Goal: Obtain resource: Download file/media

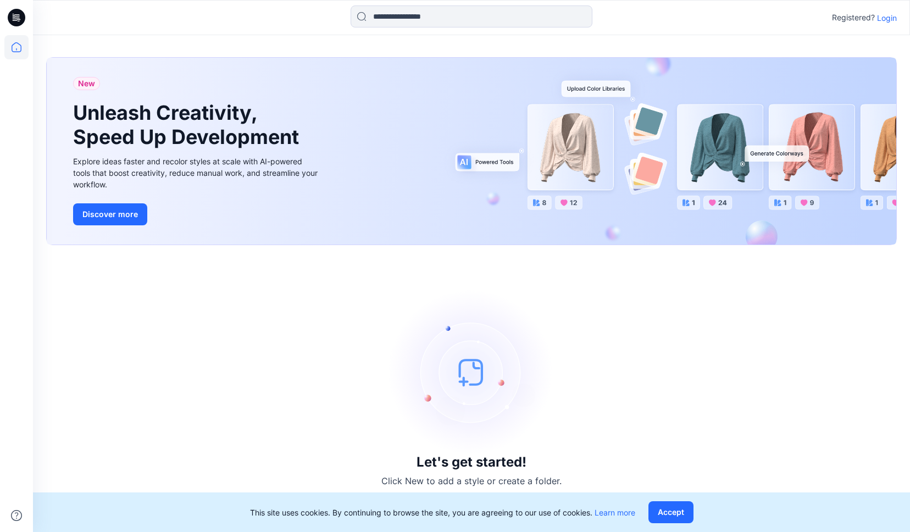
click at [225, 46] on div "New Unleash Creativity, Speed Up Development Explore ideas faster and recolor s…" at bounding box center [471, 283] width 877 height 497
click at [885, 20] on p "Login" at bounding box center [887, 18] width 20 height 12
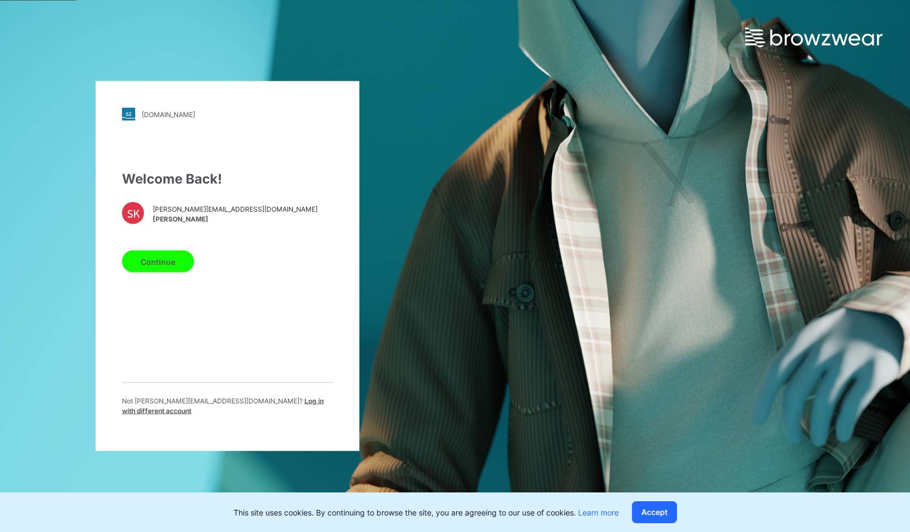
click at [156, 258] on button "Continue" at bounding box center [158, 262] width 72 height 22
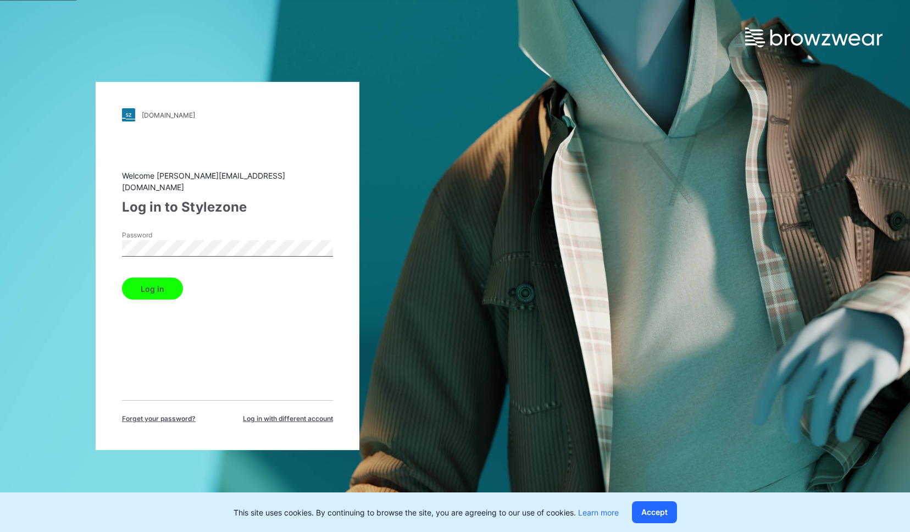
click at [171, 287] on button "Log in" at bounding box center [152, 289] width 61 height 22
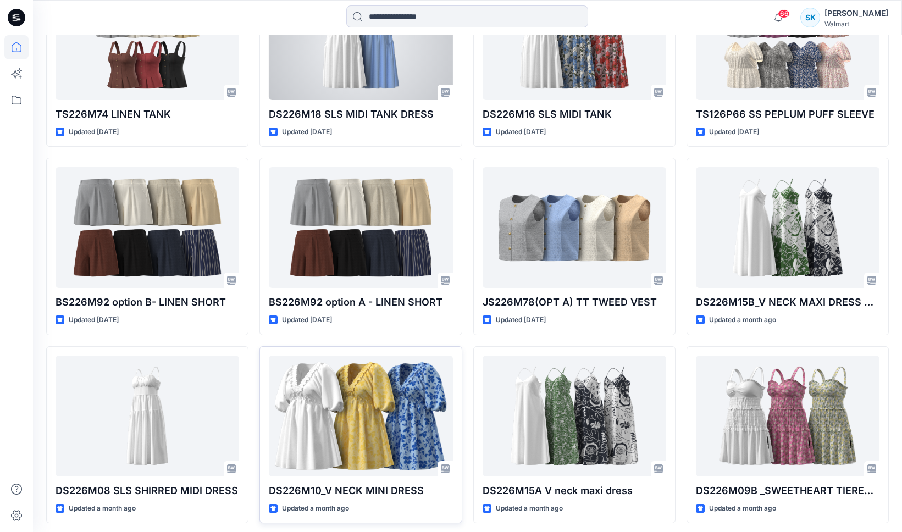
scroll to position [439, 0]
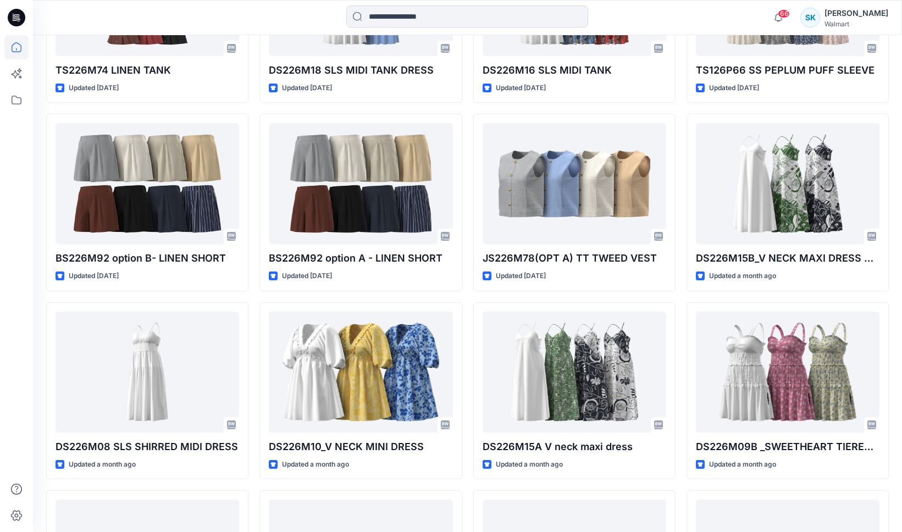
click at [468, 298] on div "TS226M74 LINEN TANK Updated 12 days ago BS226M92 option B- LINEN SHORT Updated …" at bounding box center [467, 485] width 843 height 1119
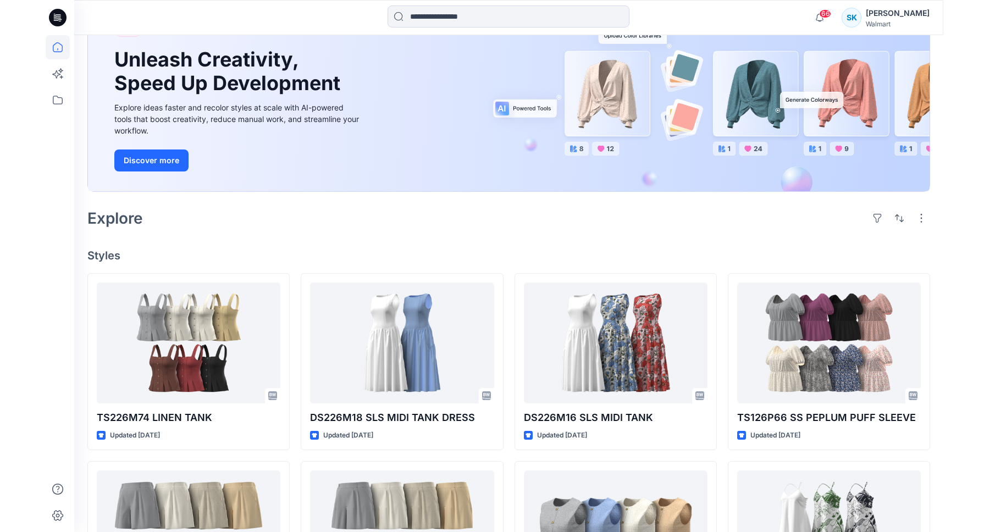
scroll to position [0, 0]
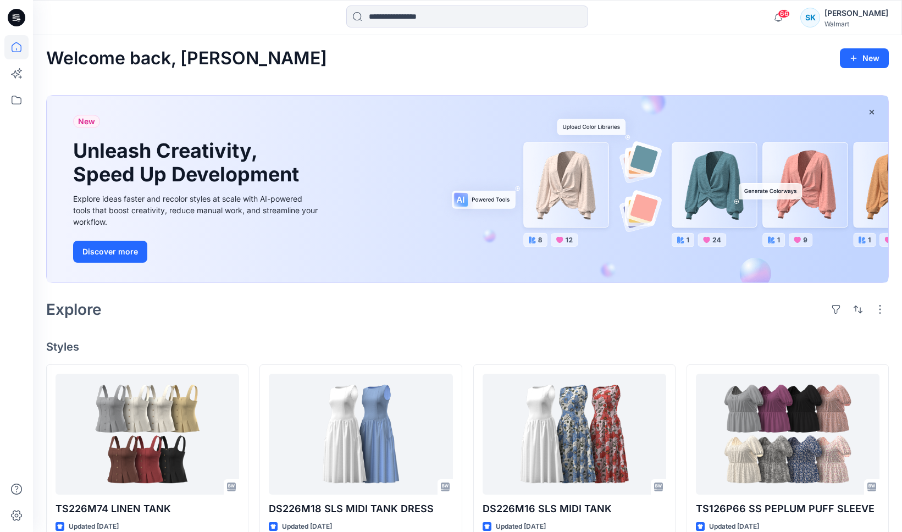
click at [16, 24] on icon at bounding box center [17, 18] width 18 height 18
click at [21, 19] on icon at bounding box center [17, 18] width 18 height 18
click at [17, 102] on icon at bounding box center [16, 100] width 24 height 24
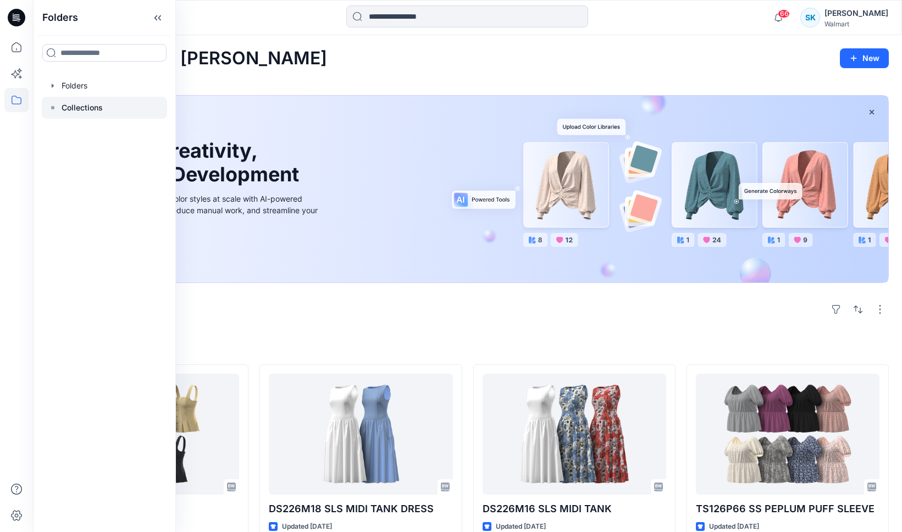
click at [67, 107] on p "Collections" at bounding box center [82, 107] width 41 height 13
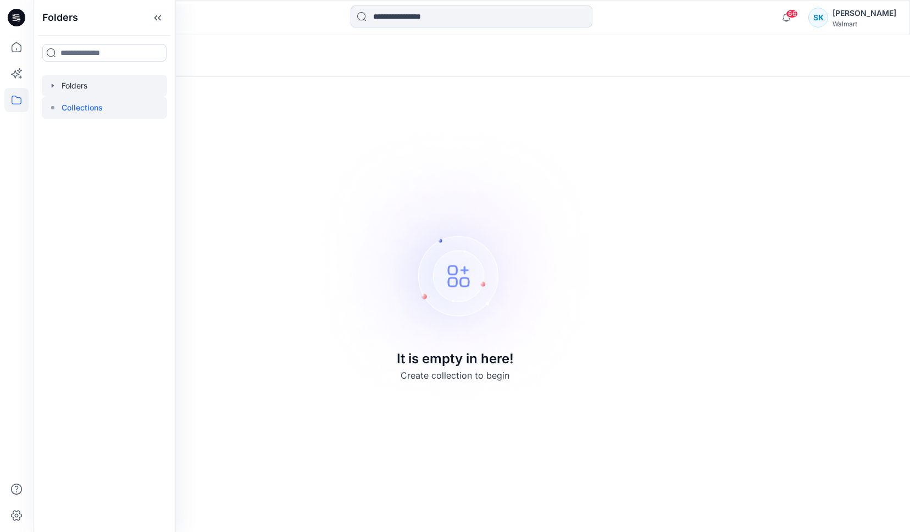
click at [72, 89] on div at bounding box center [104, 86] width 125 height 22
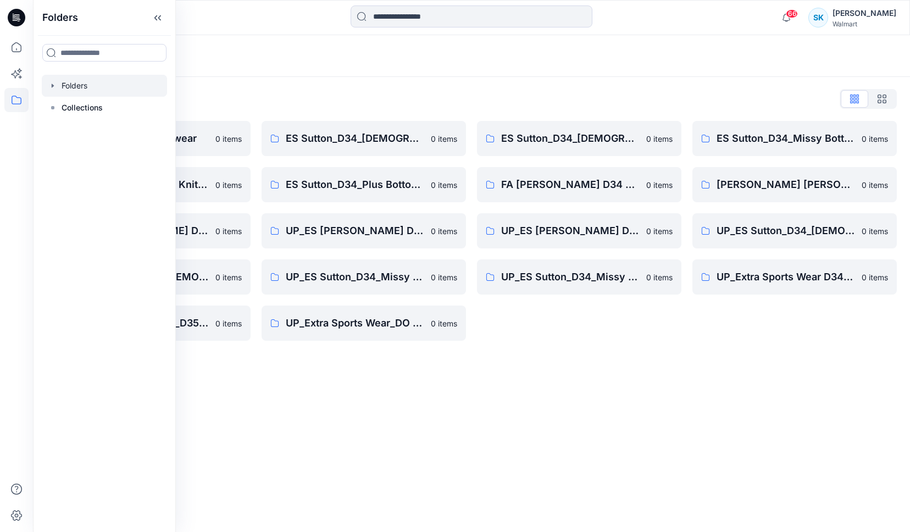
click at [399, 87] on div "Folders List ES Sutton_D29_Sleepwear 0 items ES Sutton_D34_Missy Knit Tops 0 it…" at bounding box center [471, 215] width 877 height 277
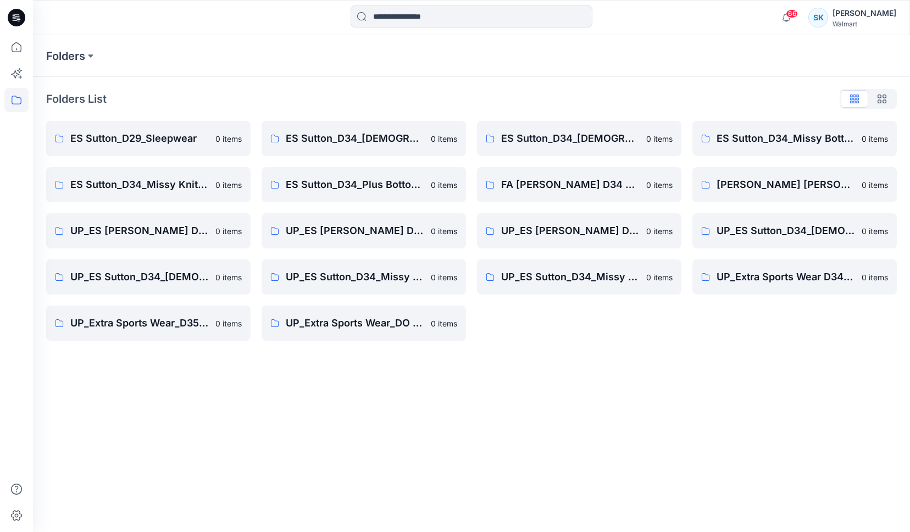
click at [387, 86] on div "Folders List ES Sutton_D29_Sleepwear 0 items ES Sutton_D34_Missy Knit Tops 0 it…" at bounding box center [471, 215] width 877 height 277
click at [387, 89] on div "Folders List ES Sutton_D29_Sleepwear 0 items ES Sutton_D34_Missy Knit Tops 0 it…" at bounding box center [471, 215] width 877 height 277
click at [354, 90] on div "Folders List" at bounding box center [471, 99] width 851 height 18
click at [361, 91] on div "Folders List" at bounding box center [471, 99] width 851 height 18
click at [358, 91] on div "Folders List" at bounding box center [471, 99] width 851 height 18
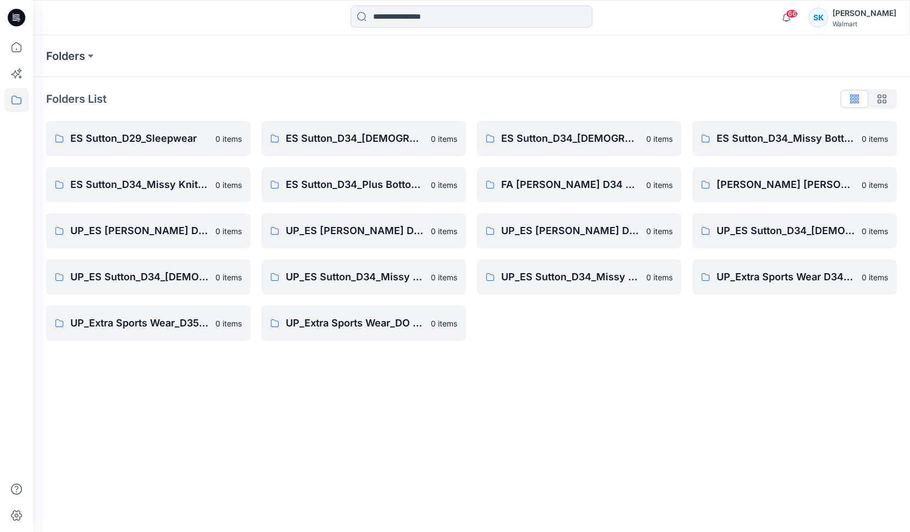
click at [358, 91] on div "Folders List" at bounding box center [471, 99] width 851 height 18
click at [360, 97] on div "Folders List" at bounding box center [471, 99] width 851 height 18
click at [345, 94] on div "Folders List" at bounding box center [471, 99] width 851 height 18
click at [345, 93] on div "Folders List" at bounding box center [471, 99] width 851 height 18
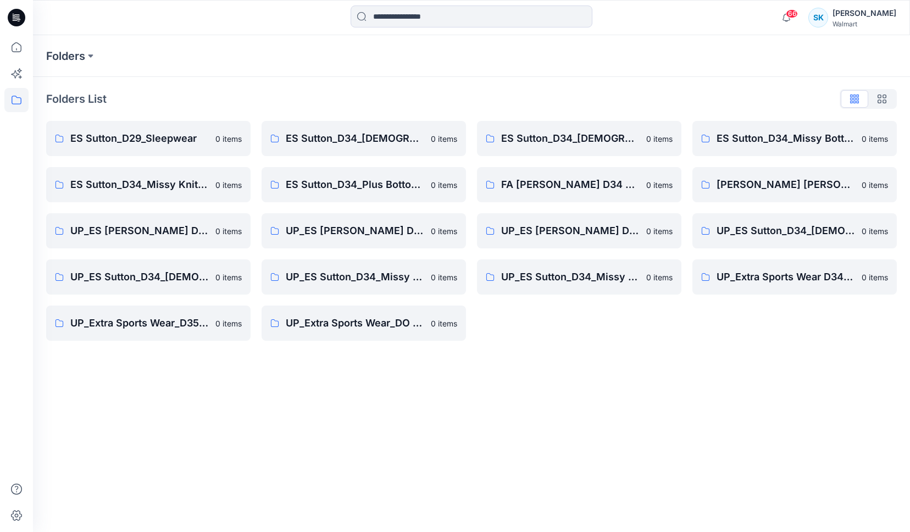
click at [345, 93] on div "Folders List" at bounding box center [471, 99] width 851 height 18
click at [346, 93] on div "Folders List" at bounding box center [471, 99] width 851 height 18
click at [345, 92] on div "Folders List" at bounding box center [471, 99] width 851 height 18
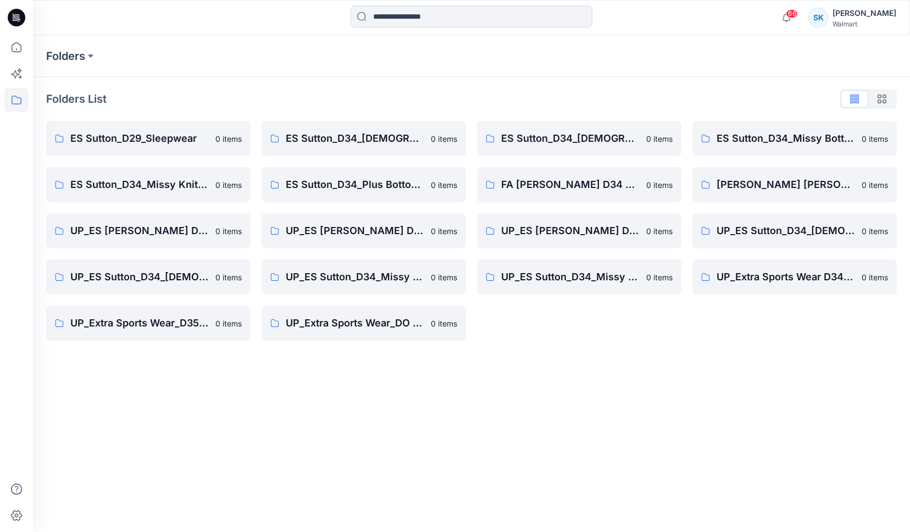
click at [345, 92] on div "Folders List" at bounding box center [471, 99] width 851 height 18
click at [345, 95] on div "Folders List" at bounding box center [471, 99] width 851 height 18
click at [345, 93] on div "Folders List" at bounding box center [471, 99] width 851 height 18
click at [343, 92] on div "Folders List" at bounding box center [471, 99] width 851 height 18
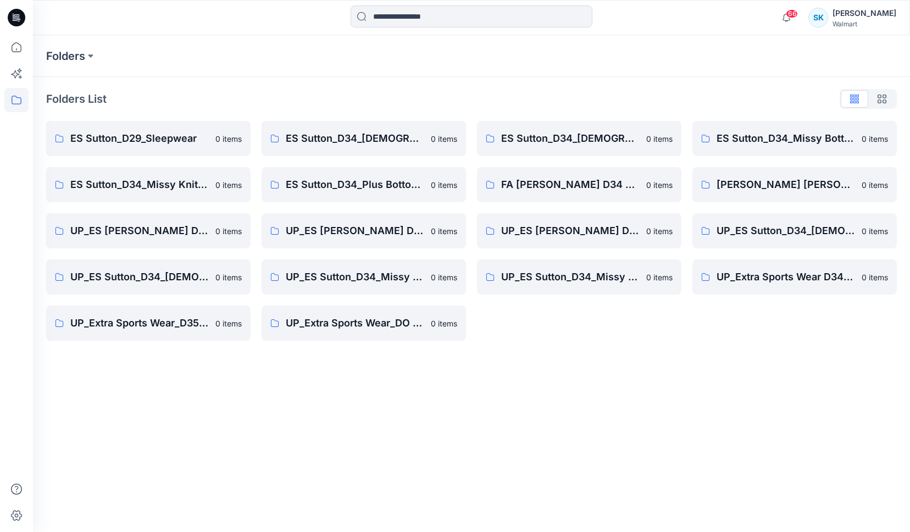
click at [342, 91] on div "Folders List" at bounding box center [471, 99] width 851 height 18
click at [365, 92] on div "Folders List" at bounding box center [471, 99] width 851 height 18
click at [292, 106] on div "Folders List" at bounding box center [471, 99] width 851 height 18
click at [175, 91] on div "Folders List" at bounding box center [471, 99] width 851 height 18
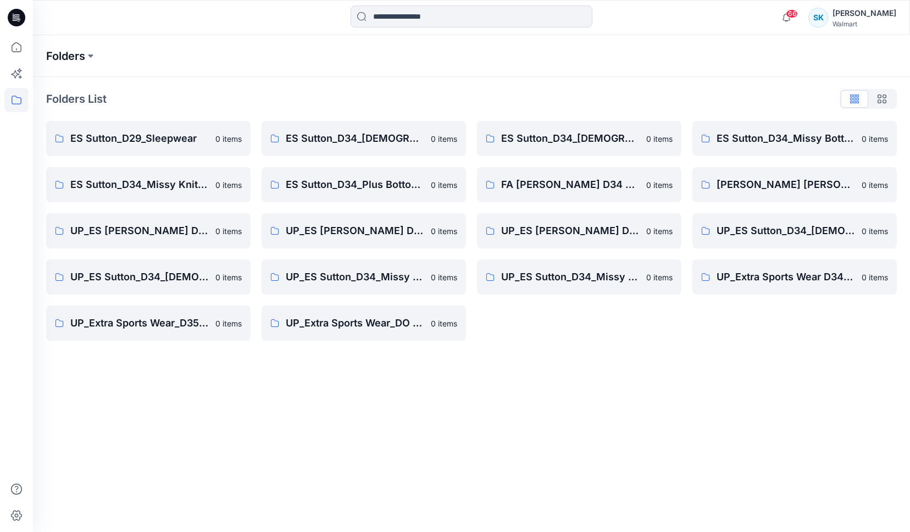
click at [76, 55] on p "Folders" at bounding box center [65, 55] width 39 height 15
click at [590, 182] on p "FA [PERSON_NAME] D34 Women's Wovens" at bounding box center [570, 184] width 139 height 15
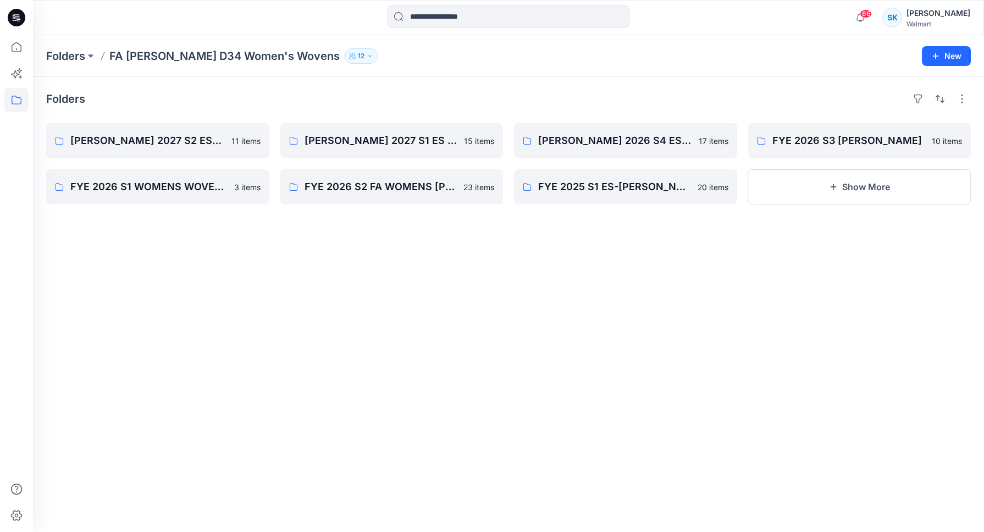
click at [775, 386] on div "Folders FYE FA 2027 S2 ESSUTTON MISSY WOVENS 11 items FYE 2026 S1 WOMENS WOVENS…" at bounding box center [508, 304] width 951 height 455
click at [715, 377] on div "Folders FYE FA 2027 S2 ESSUTTON MISSY WOVENS 11 items FYE 2026 S1 WOMENS WOVENS…" at bounding box center [508, 304] width 951 height 455
click at [758, 375] on div "Folders FYE FA 2027 S2 ESSUTTON MISSY WOVENS 11 items FYE 2026 S1 WOMENS WOVENS…" at bounding box center [508, 304] width 951 height 455
click at [757, 374] on div "Folders FYE FA 2027 S2 ESSUTTON MISSY WOVENS 11 items FYE 2026 S1 WOMENS WOVENS…" at bounding box center [508, 304] width 951 height 455
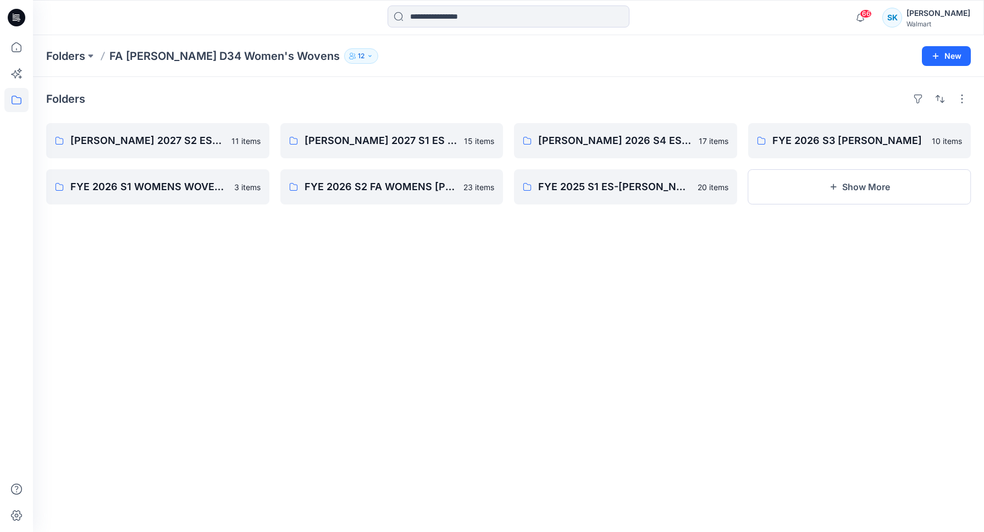
click at [757, 373] on div "Folders FYE FA 2027 S2 ESSUTTON MISSY WOVENS 11 items FYE 2026 S1 WOMENS WOVENS…" at bounding box center [508, 304] width 951 height 455
click at [674, 361] on div "Folders FYE FA 2027 S2 ESSUTTON MISSY WOVENS 11 items FYE 2026 S1 WOMENS WOVENS…" at bounding box center [508, 304] width 951 height 455
click at [698, 356] on div "Folders FYE FA 2027 S2 ESSUTTON MISSY WOVENS 11 items FYE 2026 S1 WOMENS WOVENS…" at bounding box center [508, 304] width 951 height 455
click at [729, 356] on div "Folders FYE FA 2027 S2 ESSUTTON MISSY WOVENS 11 items FYE 2026 S1 WOMENS WOVENS…" at bounding box center [508, 304] width 951 height 455
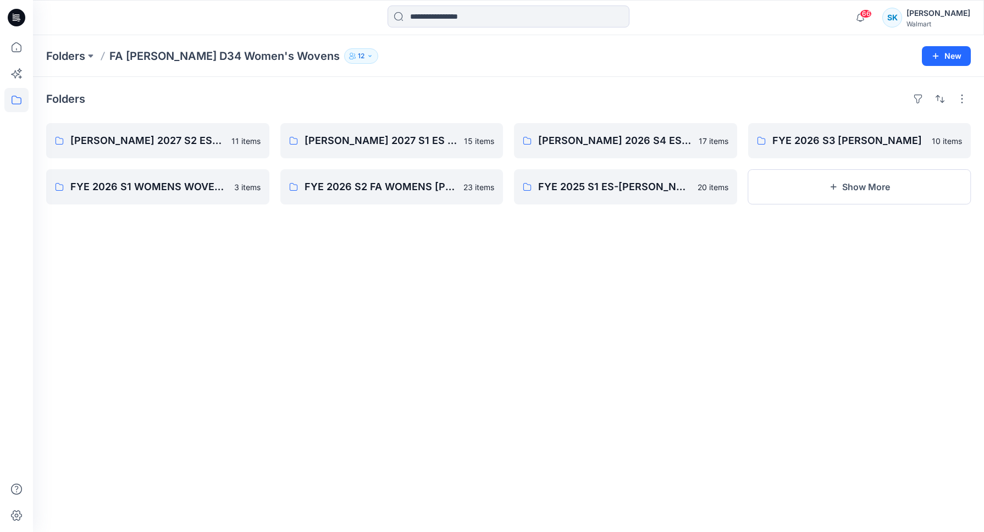
click at [728, 356] on div "Folders FYE FA 2027 S2 ESSUTTON MISSY WOVENS 11 items FYE 2026 S1 WOMENS WOVENS…" at bounding box center [508, 304] width 951 height 455
click at [667, 317] on div "Folders FYE FA 2027 S2 ESSUTTON MISSY WOVENS 11 items FYE 2026 S1 WOMENS WOVENS…" at bounding box center [508, 304] width 951 height 455
click at [675, 319] on div "Folders FYE FA 2027 S2 ESSUTTON MISSY WOVENS 11 items FYE 2026 S1 WOMENS WOVENS…" at bounding box center [508, 304] width 951 height 455
click at [675, 321] on div "Folders FYE FA 2027 S2 ESSUTTON MISSY WOVENS 11 items FYE 2026 S1 WOMENS WOVENS…" at bounding box center [508, 304] width 951 height 455
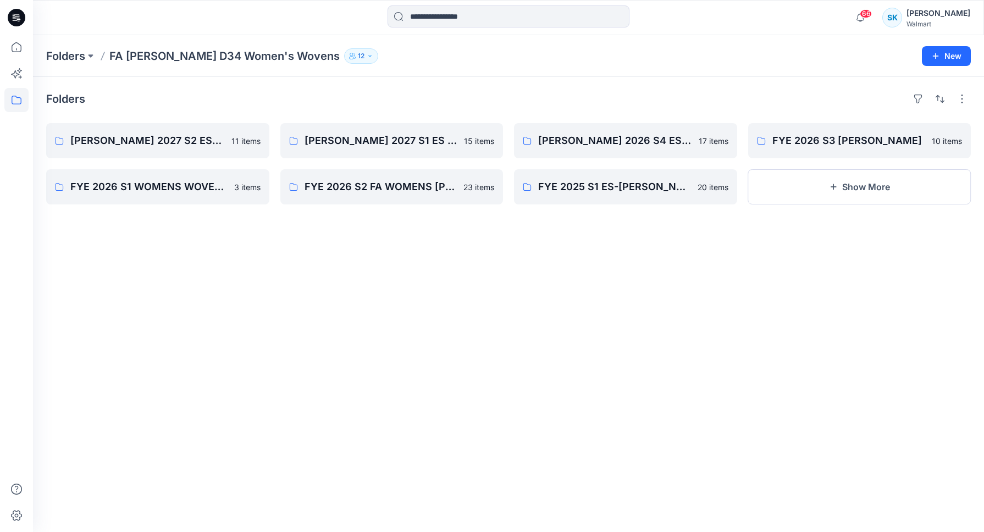
click at [670, 325] on div "Folders FYE FA 2027 S2 ESSUTTON MISSY WOVENS 11 items FYE 2026 S1 WOMENS WOVENS…" at bounding box center [508, 304] width 951 height 455
click at [670, 323] on div "Folders FYE FA 2027 S2 ESSUTTON MISSY WOVENS 11 items FYE 2026 S1 WOMENS WOVENS…" at bounding box center [508, 304] width 951 height 455
click at [660, 321] on div "Folders FYE FA 2027 S2 ESSUTTON MISSY WOVENS 11 items FYE 2026 S1 WOMENS WOVENS…" at bounding box center [508, 304] width 951 height 455
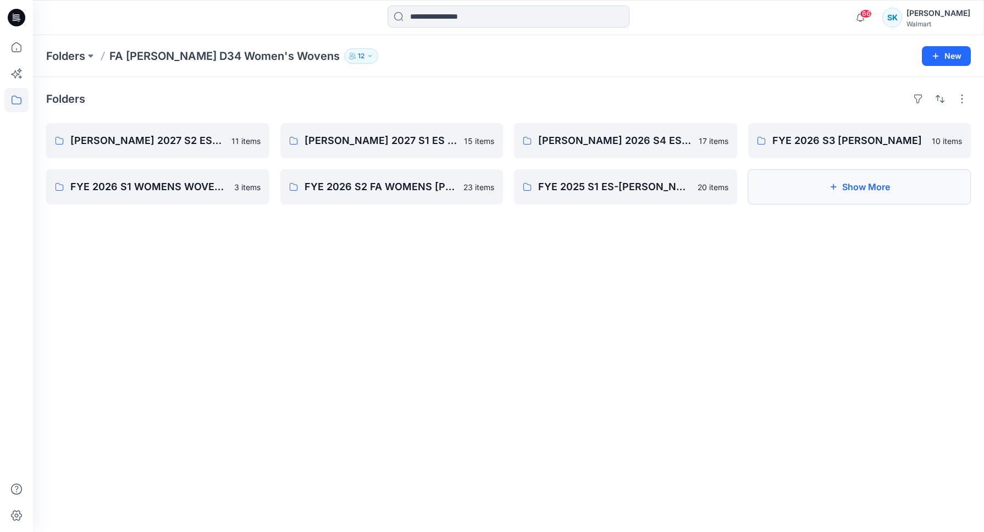
click at [815, 183] on button "Show More" at bounding box center [859, 186] width 223 height 35
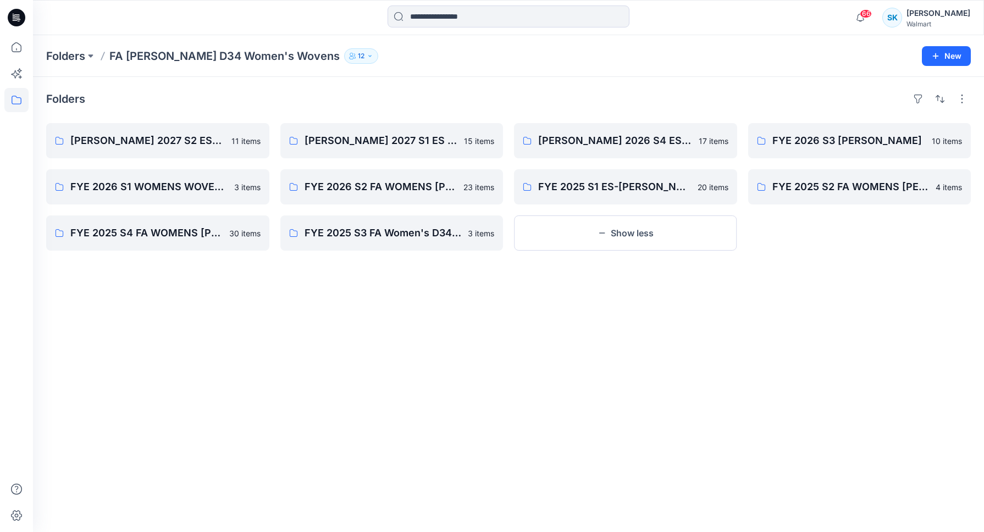
click at [751, 291] on div "Folders FYE FA 2027 S2 ESSUTTON MISSY WOVENS 11 items FYE 2026 S1 WOMENS WOVENS…" at bounding box center [508, 304] width 951 height 455
click at [747, 292] on div "Folders FYE FA 2027 S2 ESSUTTON MISSY WOVENS 11 items FYE 2026 S1 WOMENS WOVENS…" at bounding box center [508, 304] width 951 height 455
click at [747, 294] on div "Folders FYE FA 2027 S2 ESSUTTON MISSY WOVENS 11 items FYE 2026 S1 WOMENS WOVENS…" at bounding box center [508, 304] width 951 height 455
click at [736, 295] on div "Folders FYE FA 2027 S2 ESSUTTON MISSY WOVENS 11 items FYE 2026 S1 WOMENS WOVENS…" at bounding box center [508, 304] width 951 height 455
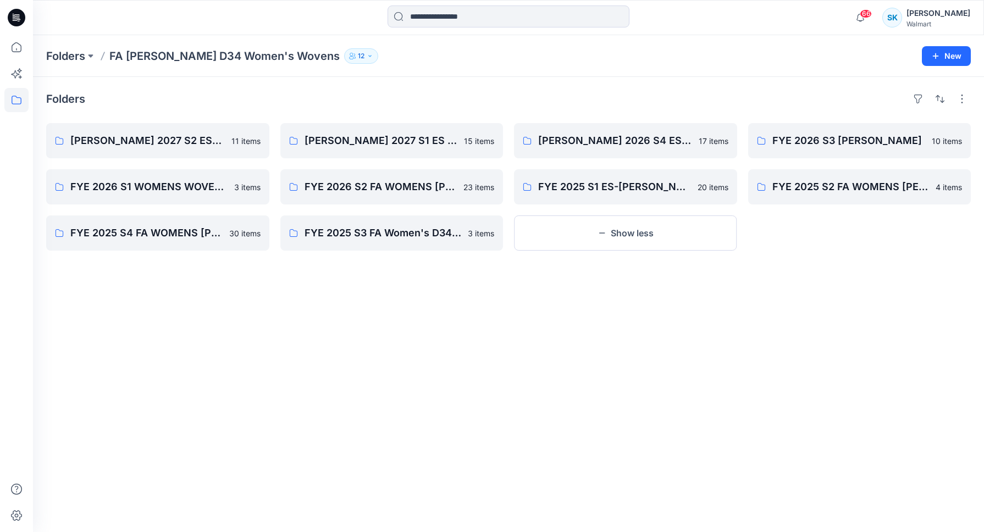
click at [736, 295] on div "Folders FYE FA 2027 S2 ESSUTTON MISSY WOVENS 11 items FYE 2026 S1 WOMENS WOVENS…" at bounding box center [508, 304] width 951 height 455
click at [714, 297] on div "Folders FYE FA 2027 S2 ESSUTTON MISSY WOVENS 11 items FYE 2026 S1 WOMENS WOVENS…" at bounding box center [508, 304] width 951 height 455
click at [700, 298] on div "Folders FYE FA 2027 S2 ESSUTTON MISSY WOVENS 11 items FYE 2026 S1 WOMENS WOVENS…" at bounding box center [508, 304] width 951 height 455
click at [697, 297] on div "Folders FYE FA 2027 S2 ESSUTTON MISSY WOVENS 11 items FYE 2026 S1 WOMENS WOVENS…" at bounding box center [508, 304] width 951 height 455
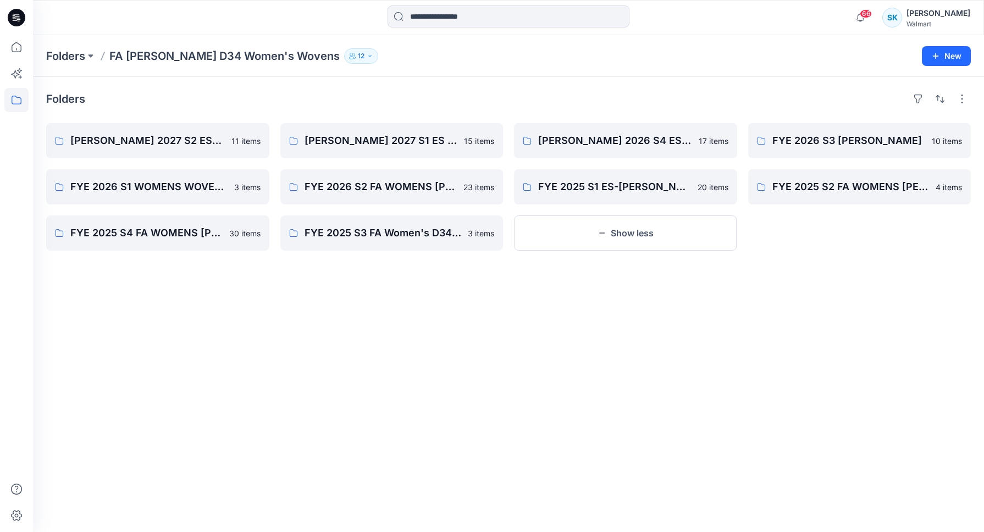
click at [715, 296] on div "Folders FYE FA 2027 S2 ESSUTTON MISSY WOVENS 11 items FYE 2026 S1 WOMENS WOVENS…" at bounding box center [508, 304] width 951 height 455
click at [714, 295] on div "Folders FYE FA 2027 S2 ESSUTTON MISSY WOVENS 11 items FYE 2026 S1 WOMENS WOVENS…" at bounding box center [508, 304] width 951 height 455
click at [652, 303] on div "Folders FYE FA 2027 S2 ESSUTTON MISSY WOVENS 11 items FYE 2026 S1 WOMENS WOVENS…" at bounding box center [508, 304] width 951 height 455
click at [513, 286] on div "Folders FYE FA 2027 S2 ESSUTTON MISSY WOVENS 11 items FYE 2026 S1 WOMENS WOVENS…" at bounding box center [508, 304] width 951 height 455
click at [604, 229] on icon "button" at bounding box center [602, 233] width 9 height 9
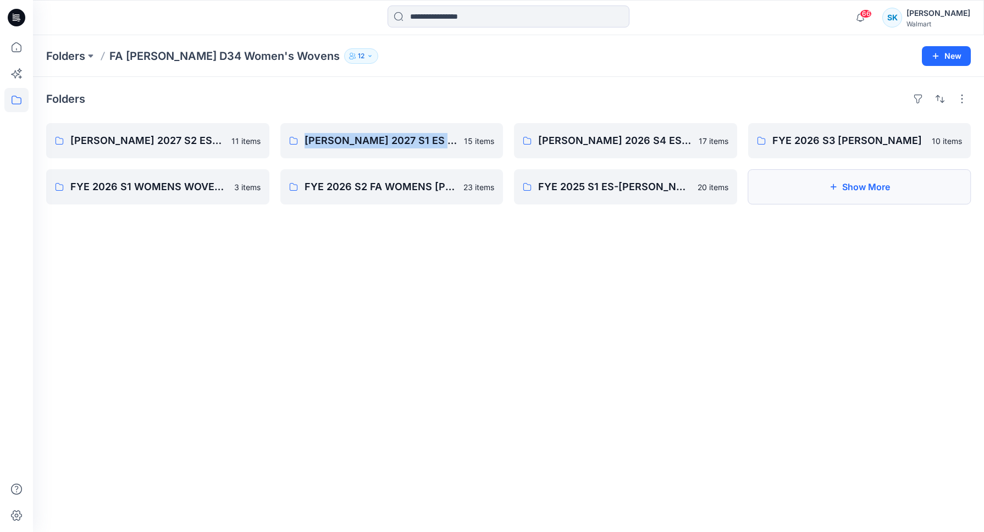
click at [858, 203] on button "Show More" at bounding box center [859, 186] width 223 height 35
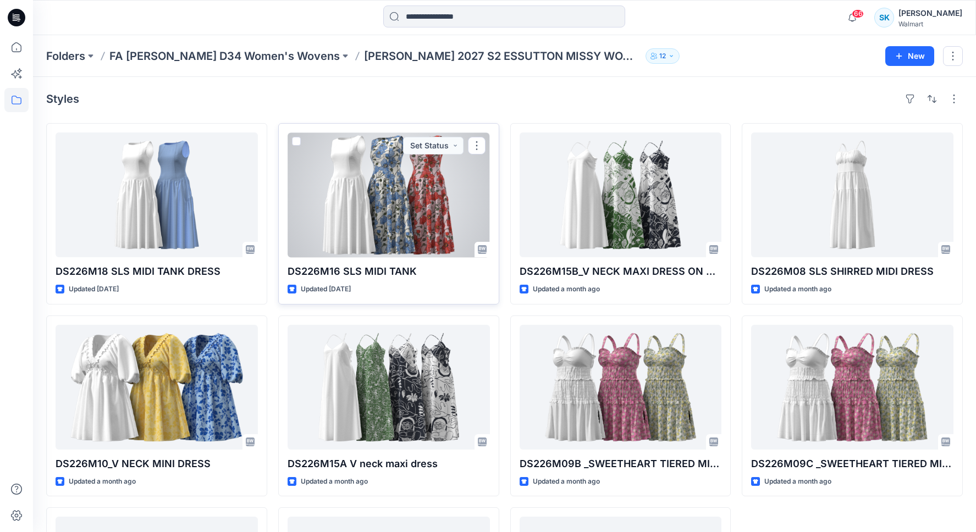
click at [396, 196] on div at bounding box center [389, 195] width 202 height 125
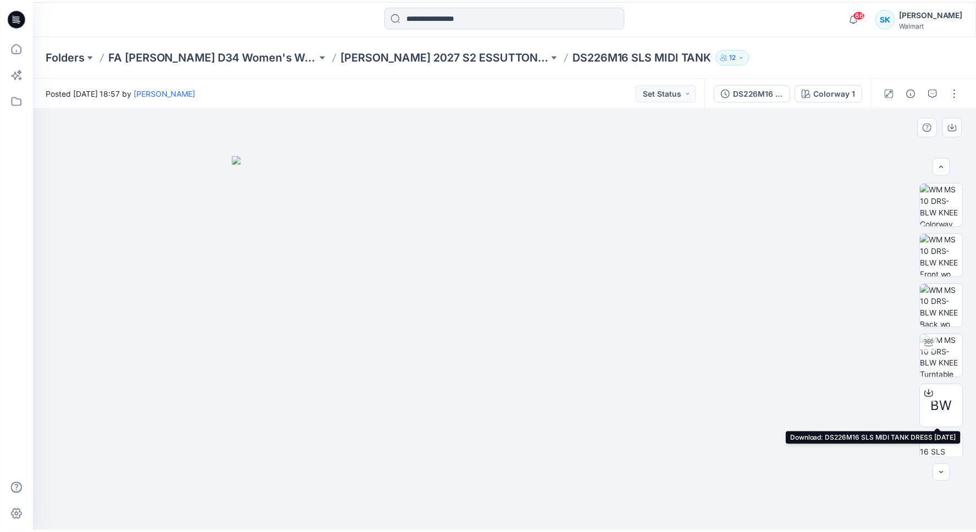
scroll to position [123, 0]
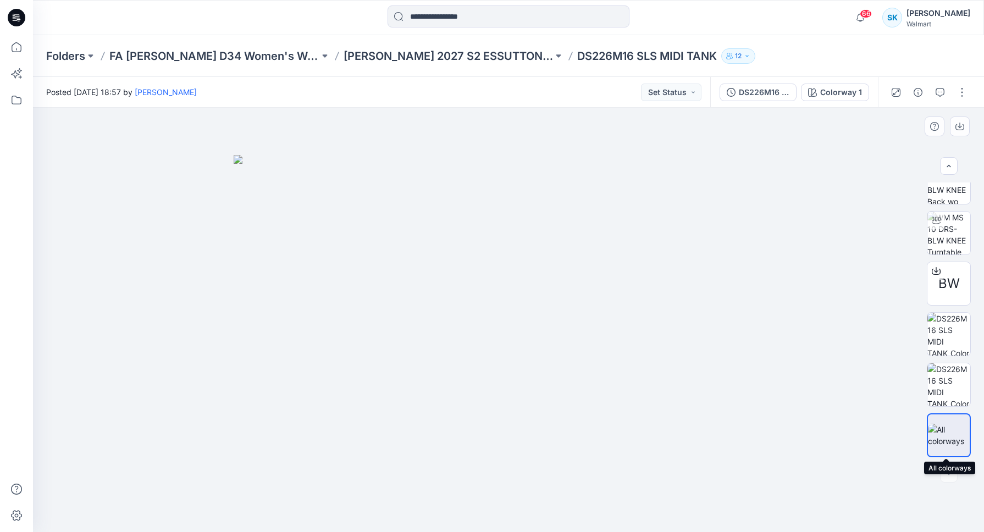
click at [953, 435] on img at bounding box center [949, 435] width 42 height 23
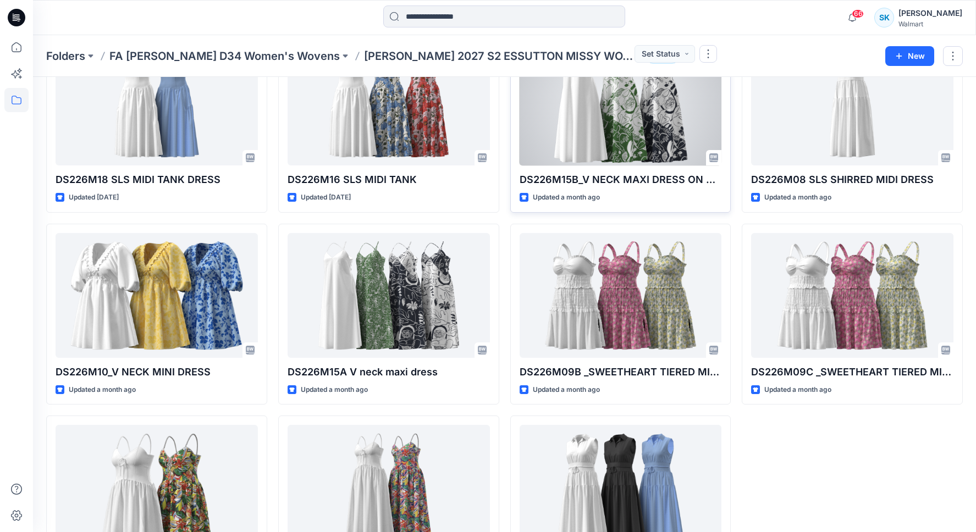
scroll to position [170, 0]
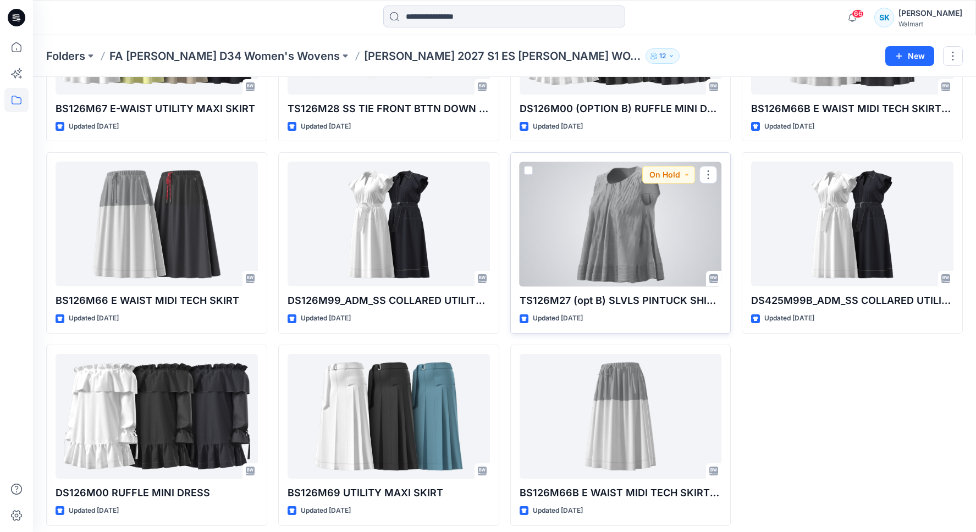
scroll to position [362, 0]
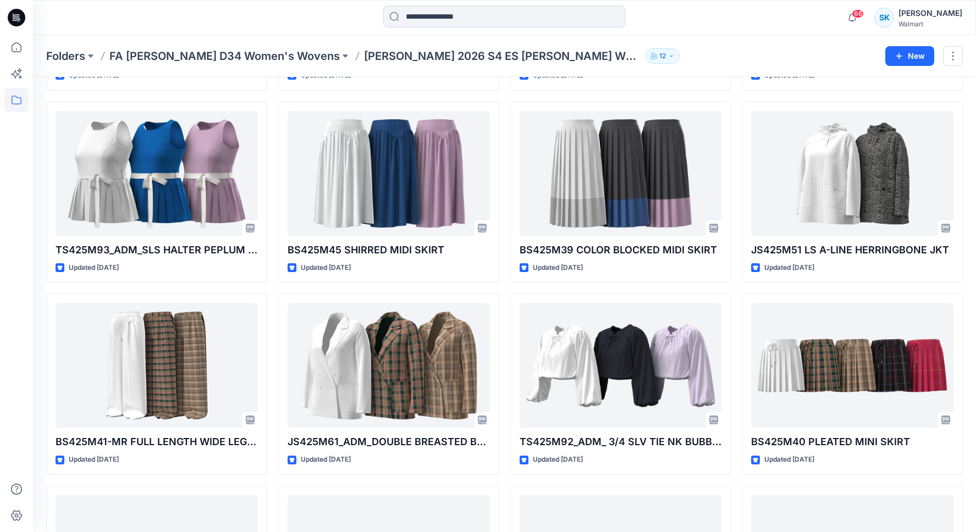
scroll to position [222, 0]
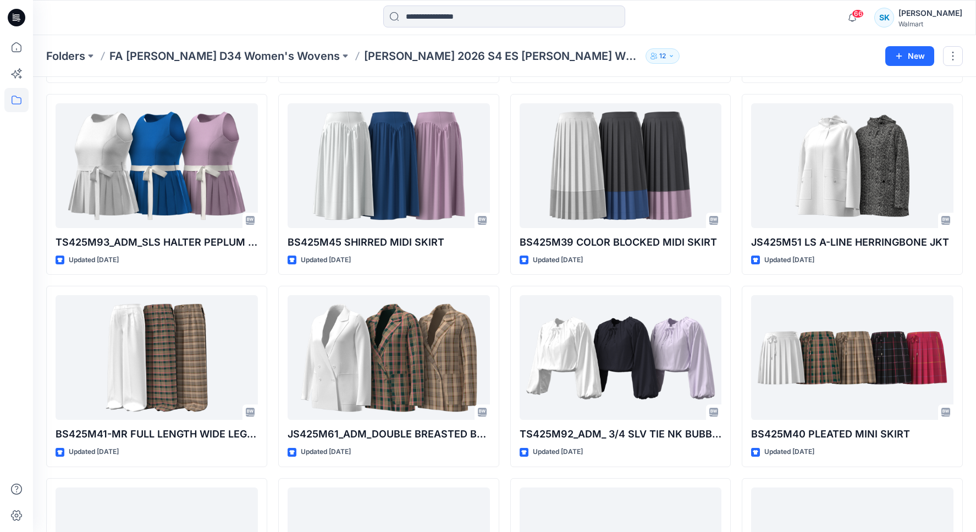
click at [735, 64] on div "Folders FA ES Sutton D34 Women's Wovens FYE FA 2026 S4 ES SUTTON MISSY WOVENS 1…" at bounding box center [504, 56] width 943 height 42
click at [737, 56] on div "Folders FA ES Sutton D34 Women's Wovens FYE FA 2026 S4 ES SUTTON MISSY WOVENS 12" at bounding box center [461, 55] width 831 height 15
click at [742, 58] on div "Folders FA ES Sutton D34 Women's Wovens FYE FA 2026 S4 ES SUTTON MISSY WOVENS 12" at bounding box center [461, 55] width 831 height 15
click at [739, 57] on div "Folders FA ES Sutton D34 Women's Wovens FYE FA 2026 S4 ES SUTTON MISSY WOVENS 12" at bounding box center [461, 55] width 831 height 15
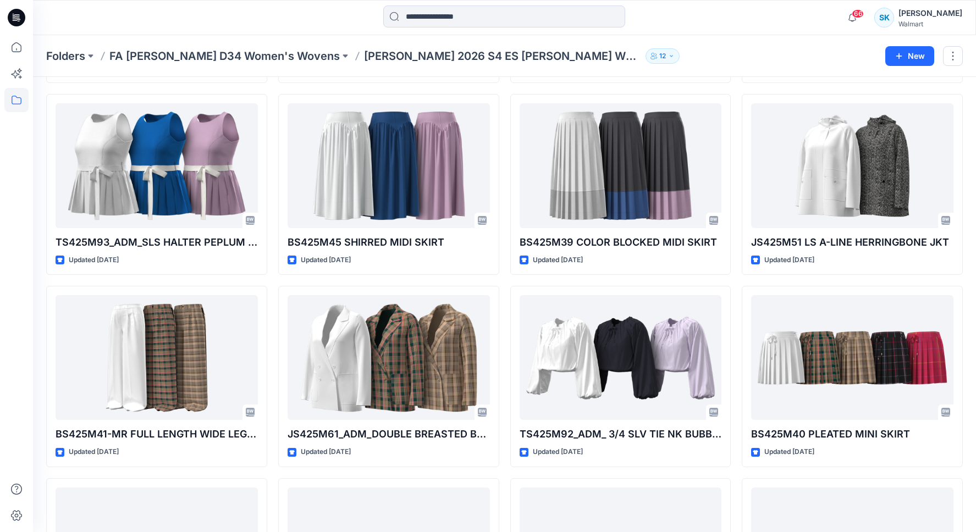
click at [742, 56] on div "Folders FA ES Sutton D34 Women's Wovens FYE FA 2026 S4 ES SUTTON MISSY WOVENS 12" at bounding box center [461, 55] width 831 height 15
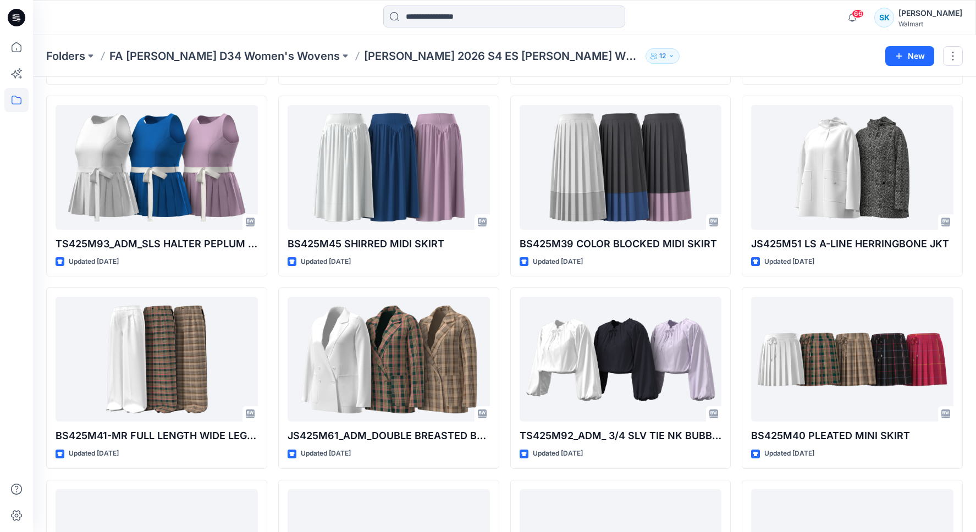
scroll to position [219, 0]
click at [741, 55] on div "Folders FA ES Sutton D34 Women's Wovens FYE FA 2026 S4 ES SUTTON MISSY WOVENS 12" at bounding box center [461, 55] width 831 height 15
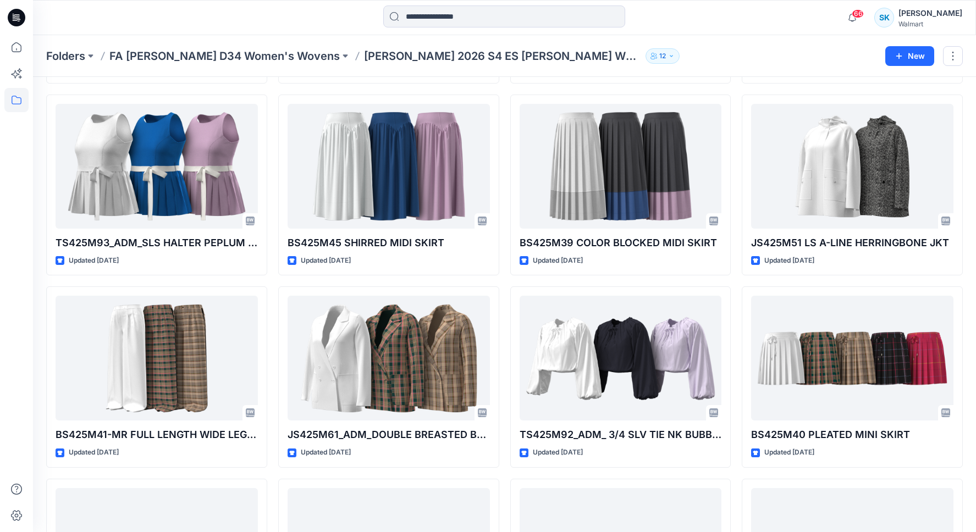
scroll to position [222, 0]
click at [741, 55] on div "Folders FA ES Sutton D34 Women's Wovens FYE FA 2026 S4 ES SUTTON MISSY WOVENS 12" at bounding box center [461, 55] width 831 height 15
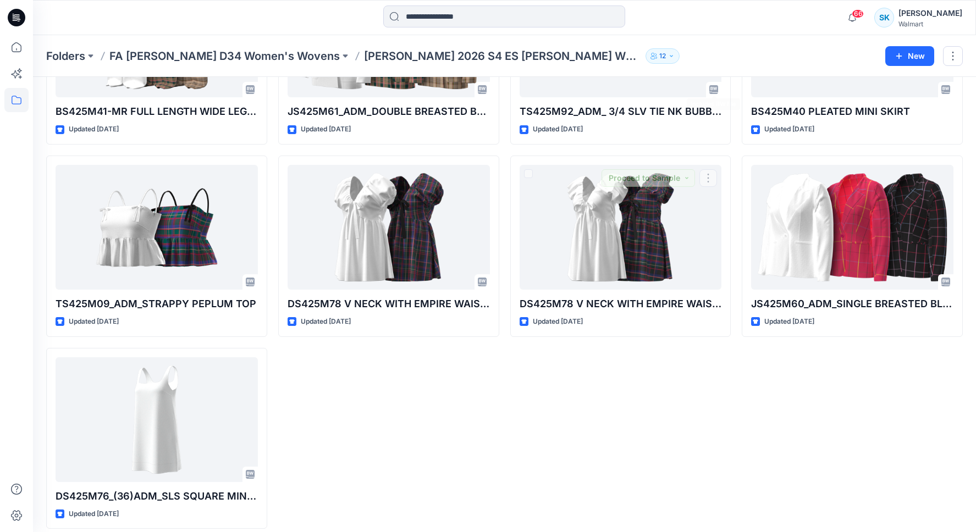
scroll to position [554, 0]
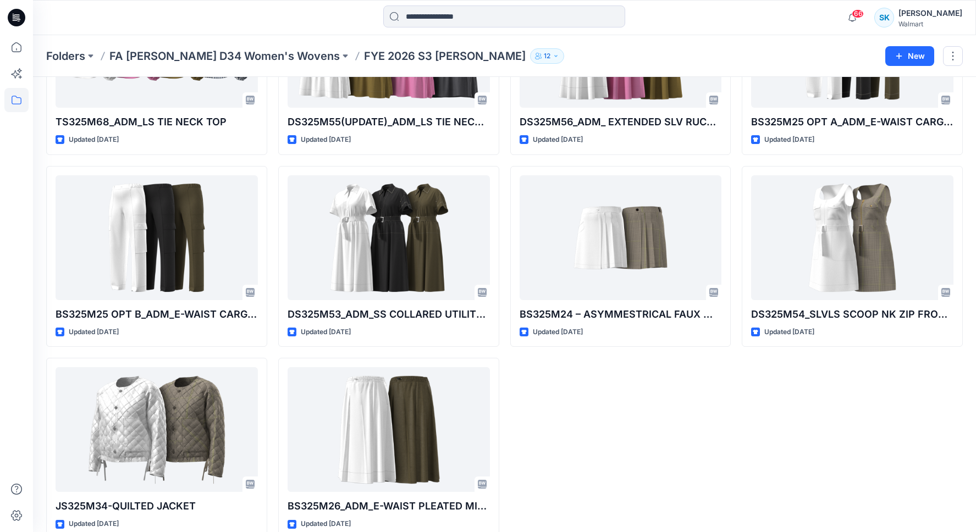
scroll to position [170, 0]
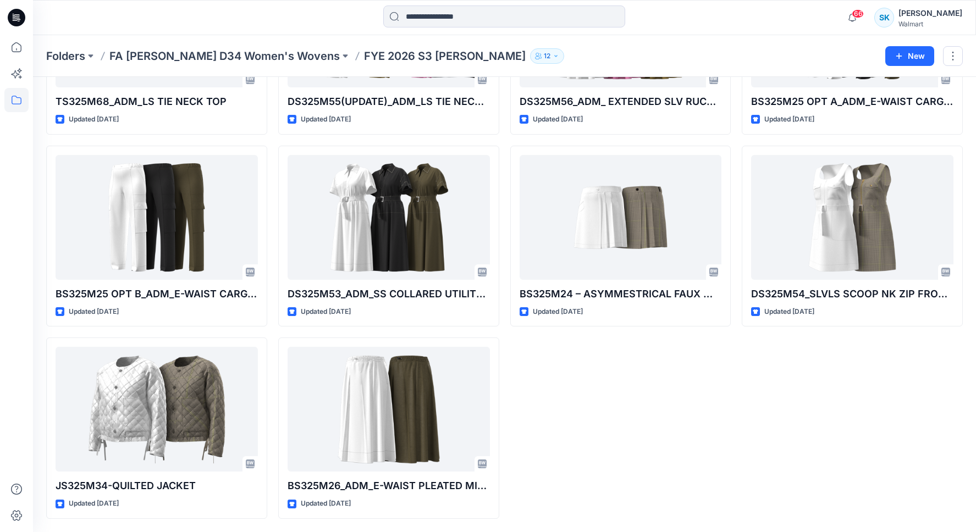
click at [590, 387] on div "DS325M56_ADM_ EXTENDED SLV RUCHED MIDI DRESS Updated 10 months ago BS325M24 – A…" at bounding box center [620, 236] width 221 height 566
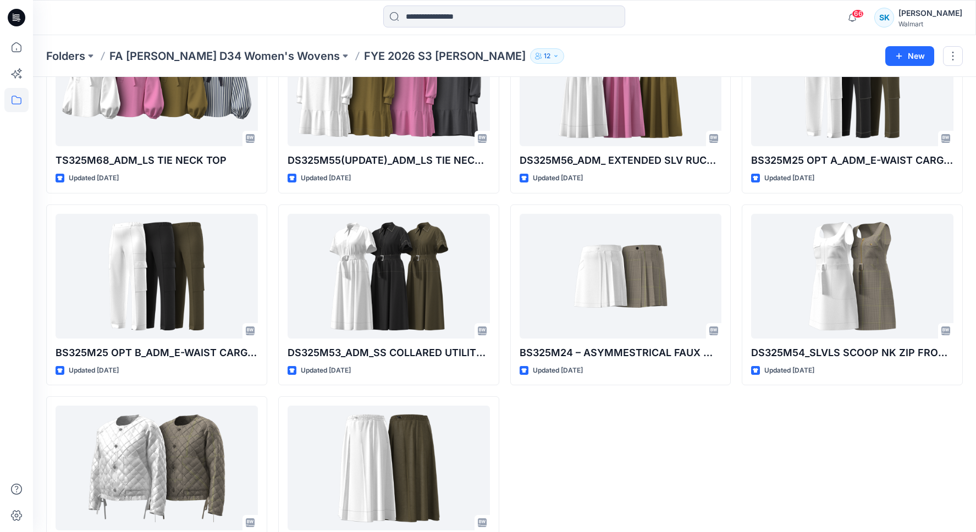
scroll to position [0, 0]
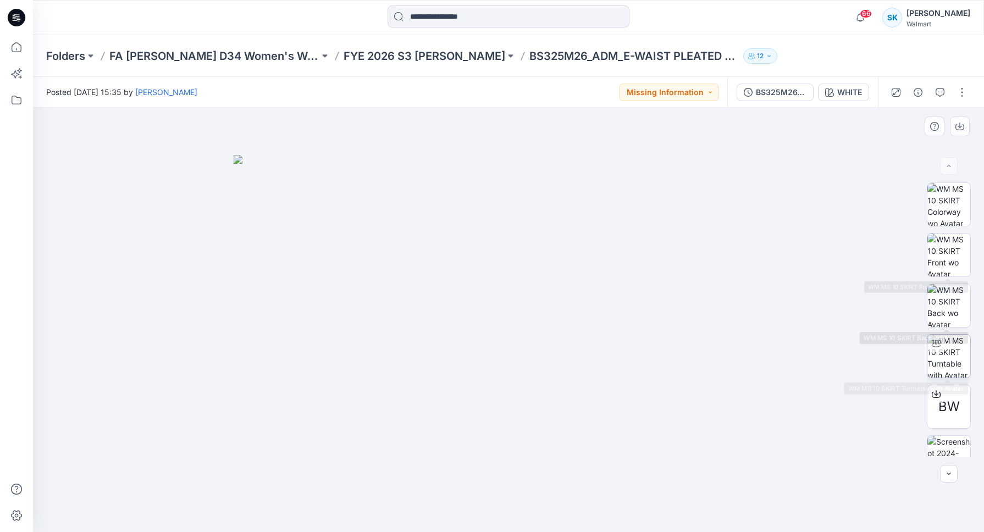
click at [951, 351] on img at bounding box center [949, 356] width 43 height 43
drag, startPoint x: 629, startPoint y: 509, endPoint x: 603, endPoint y: 510, distance: 25.9
click at [598, 516] on icon at bounding box center [510, 499] width 333 height 41
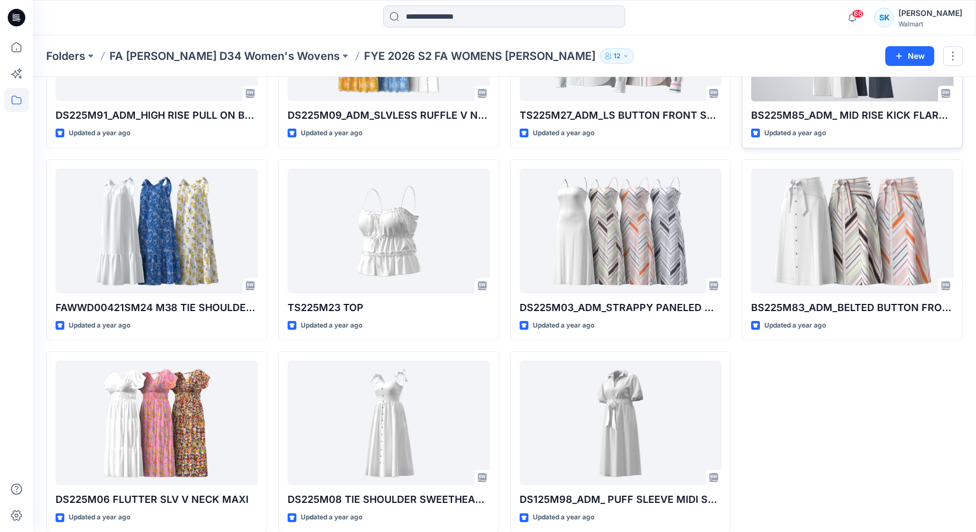
scroll to position [747, 0]
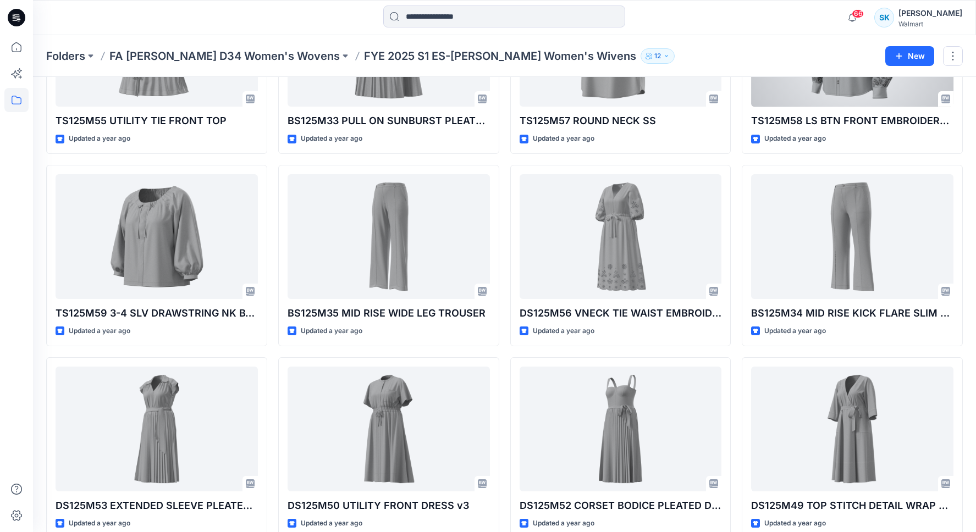
scroll to position [554, 0]
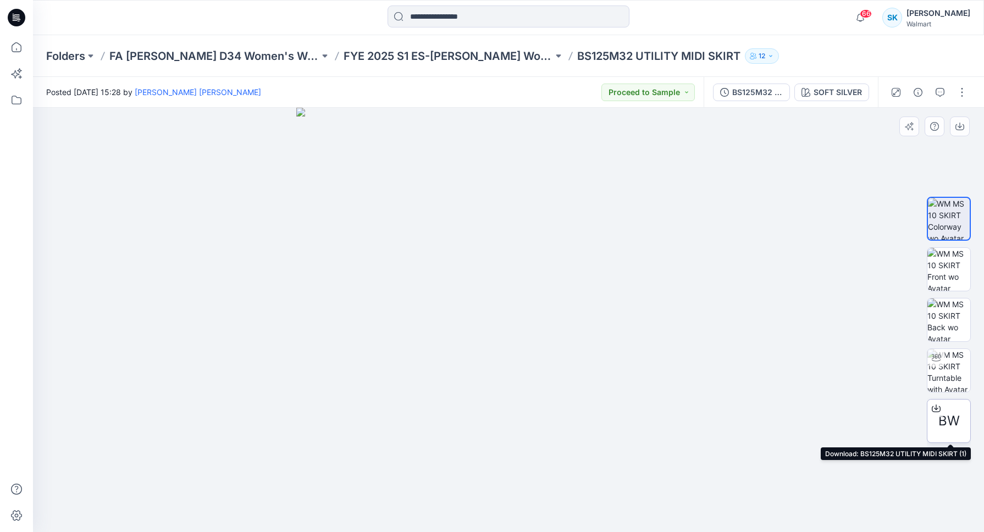
click at [942, 411] on div at bounding box center [937, 409] width 18 height 18
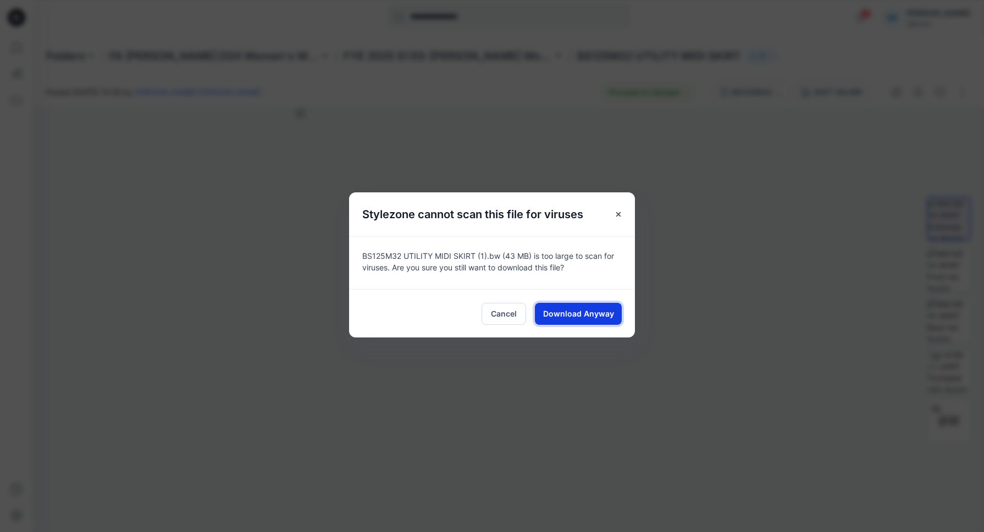
click at [564, 317] on span "Download Anyway" at bounding box center [578, 314] width 71 height 12
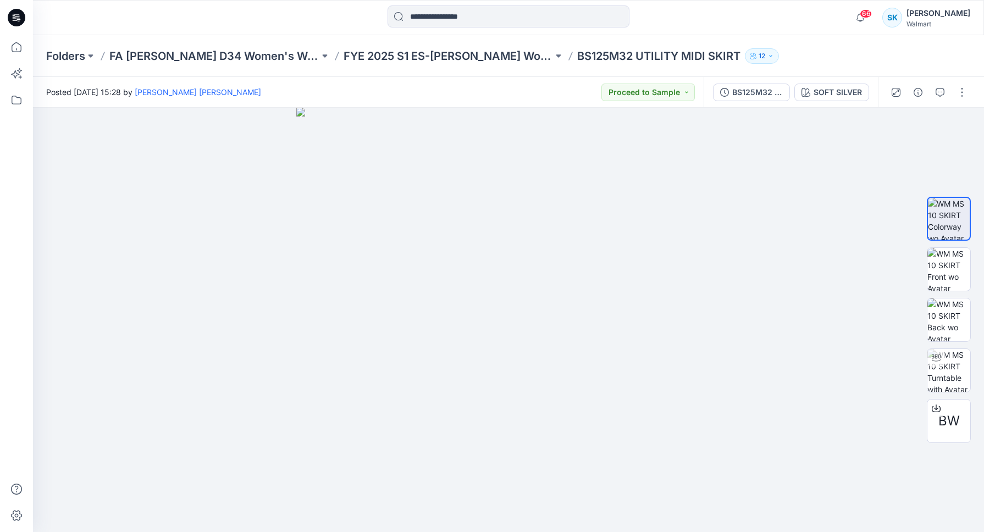
click at [292, 24] on div at bounding box center [509, 17] width 476 height 24
click at [288, 21] on div at bounding box center [509, 17] width 476 height 24
click at [290, 20] on div at bounding box center [509, 17] width 476 height 24
click at [291, 18] on div at bounding box center [509, 17] width 476 height 24
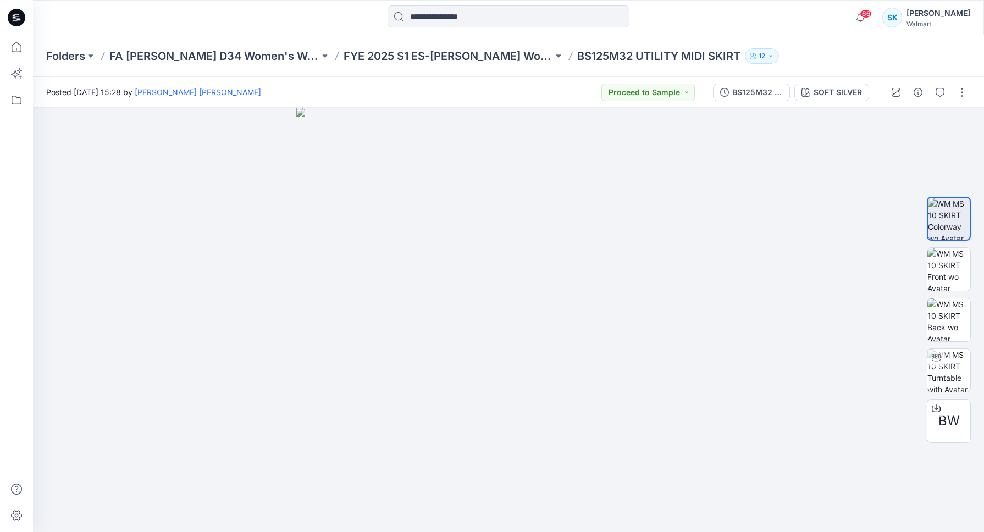
click at [291, 13] on div at bounding box center [509, 17] width 476 height 24
click at [299, 12] on div at bounding box center [509, 17] width 476 height 24
click at [302, 15] on div at bounding box center [509, 17] width 476 height 24
click at [523, 93] on div "Posted Friday, April 12, 2024 15:28 by Willie Hunter Es Sutton Proceed to Sample" at bounding box center [368, 92] width 671 height 30
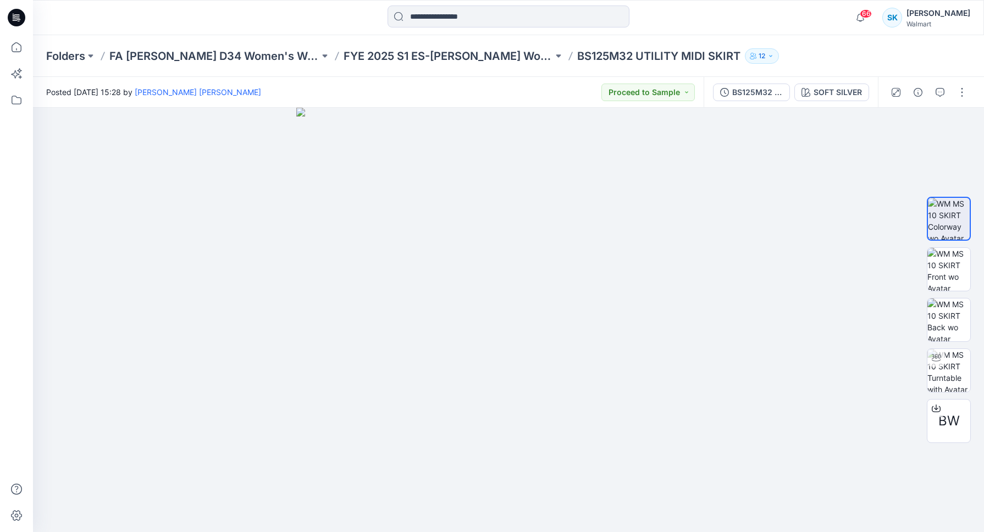
click at [515, 90] on div "Posted Friday, April 12, 2024 15:28 by Willie Hunter Es Sutton Proceed to Sample" at bounding box center [368, 92] width 671 height 30
click at [510, 90] on div "Posted Friday, April 12, 2024 15:28 by Willie Hunter Es Sutton Proceed to Sample" at bounding box center [368, 92] width 671 height 30
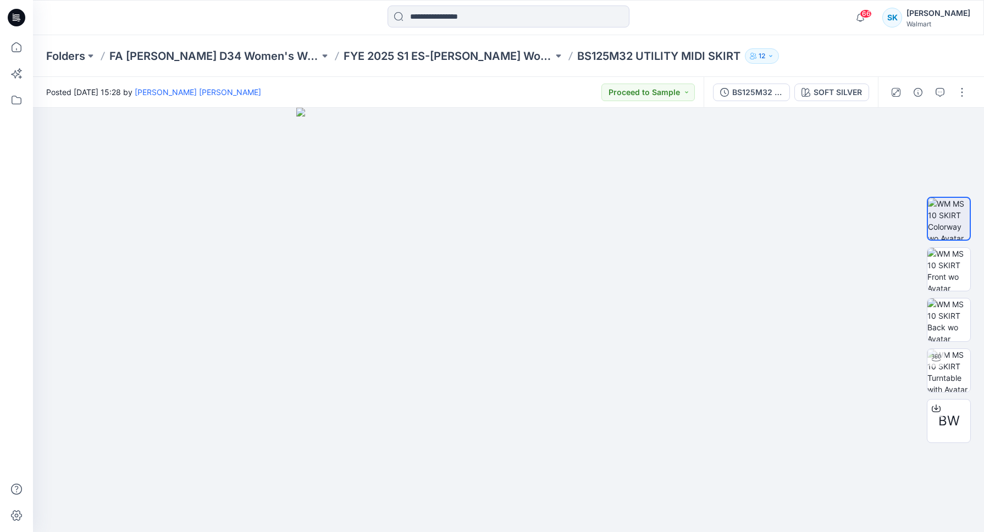
click at [509, 92] on div "Posted Friday, April 12, 2024 15:28 by Willie Hunter Es Sutton Proceed to Sample" at bounding box center [368, 92] width 671 height 30
click at [496, 95] on div "Posted Friday, April 12, 2024 15:28 by Willie Hunter Es Sutton Proceed to Sample" at bounding box center [368, 92] width 671 height 30
click at [498, 93] on div "Posted Friday, April 12, 2024 15:28 by Willie Hunter Es Sutton Proceed to Sample" at bounding box center [368, 92] width 671 height 30
click at [499, 91] on div "Posted Friday, April 12, 2024 15:28 by Willie Hunter Es Sutton Proceed to Sample" at bounding box center [368, 92] width 671 height 30
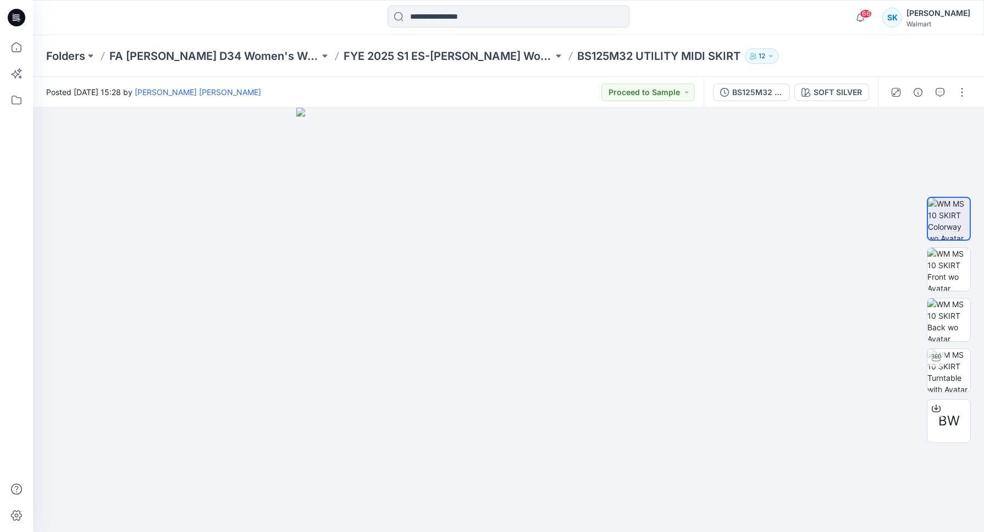
click at [511, 98] on div "Posted Friday, April 12, 2024 15:28 by Willie Hunter Es Sutton Proceed to Sample" at bounding box center [368, 92] width 671 height 30
click at [548, 86] on div "Posted Friday, April 12, 2024 15:28 by Willie Hunter Es Sutton Proceed to Sample" at bounding box center [368, 92] width 671 height 30
click at [549, 87] on div "Posted Friday, April 12, 2024 15:28 by Willie Hunter Es Sutton Proceed to Sample" at bounding box center [368, 92] width 671 height 30
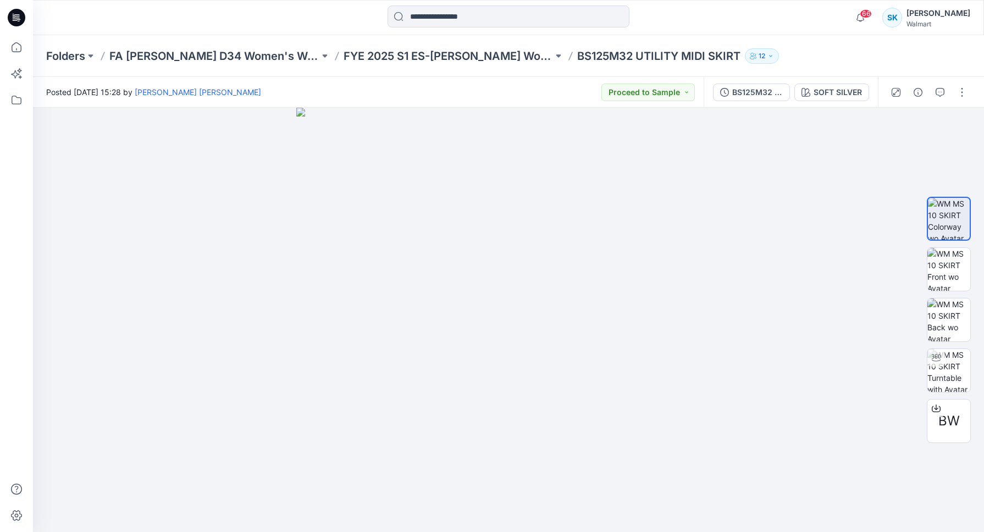
click at [549, 87] on div "Posted Friday, April 12, 2024 15:28 by Willie Hunter Es Sutton Proceed to Sample" at bounding box center [368, 92] width 671 height 30
click at [549, 80] on div "Posted Friday, April 12, 2024 15:28 by Willie Hunter Es Sutton Proceed to Sample" at bounding box center [368, 92] width 671 height 30
click at [540, 97] on div "Posted Friday, April 12, 2024 15:28 by Willie Hunter Es Sutton Proceed to Sample" at bounding box center [368, 92] width 671 height 30
click at [542, 93] on div "Posted Friday, April 12, 2024 15:28 by Willie Hunter Es Sutton Proceed to Sample" at bounding box center [368, 92] width 671 height 30
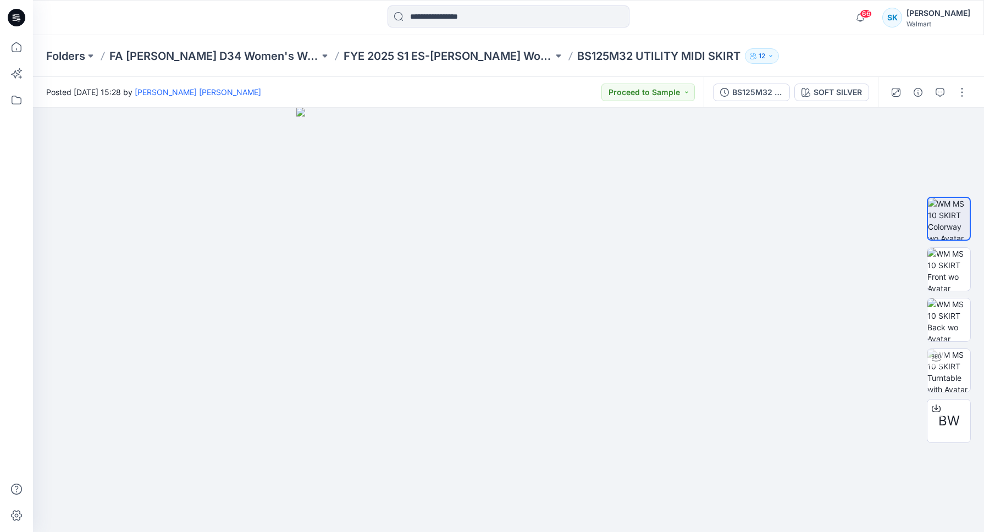
click at [522, 91] on div "Posted Friday, April 12, 2024 15:28 by Willie Hunter Es Sutton Proceed to Sample" at bounding box center [368, 92] width 671 height 30
click at [519, 85] on div "Posted Friday, April 12, 2024 15:28 by Willie Hunter Es Sutton Proceed to Sample" at bounding box center [368, 92] width 671 height 30
click at [520, 88] on div "Posted Friday, April 12, 2024 15:28 by Willie Hunter Es Sutton Proceed to Sample" at bounding box center [368, 92] width 671 height 30
click at [520, 90] on div "Posted Friday, April 12, 2024 15:28 by Willie Hunter Es Sutton Proceed to Sample" at bounding box center [368, 92] width 671 height 30
click at [517, 86] on div "Posted Friday, April 12, 2024 15:28 by Willie Hunter Es Sutton Proceed to Sample" at bounding box center [368, 92] width 671 height 30
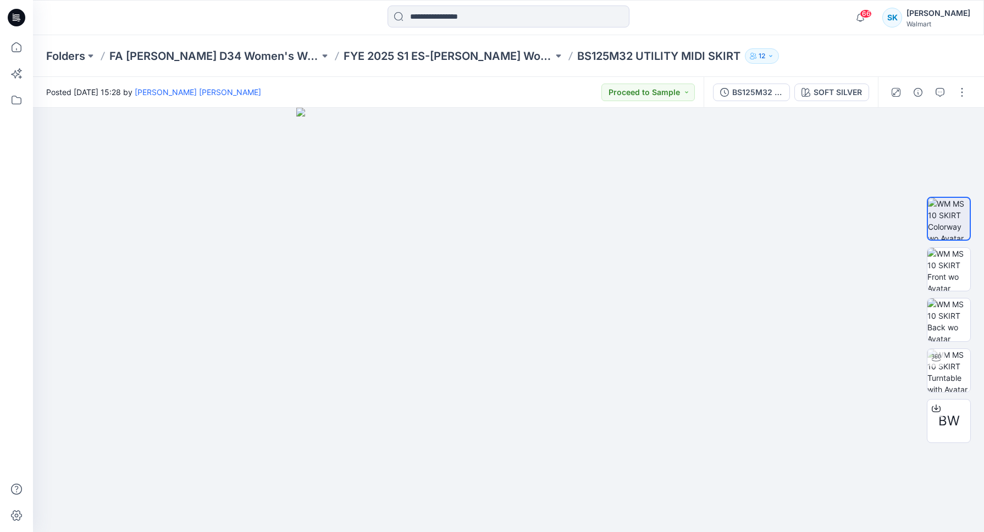
click at [517, 96] on div "Posted Friday, April 12, 2024 15:28 by Willie Hunter Es Sutton Proceed to Sample" at bounding box center [368, 92] width 671 height 30
click at [518, 95] on div "Posted Friday, April 12, 2024 15:28 by Willie Hunter Es Sutton Proceed to Sample" at bounding box center [368, 92] width 671 height 30
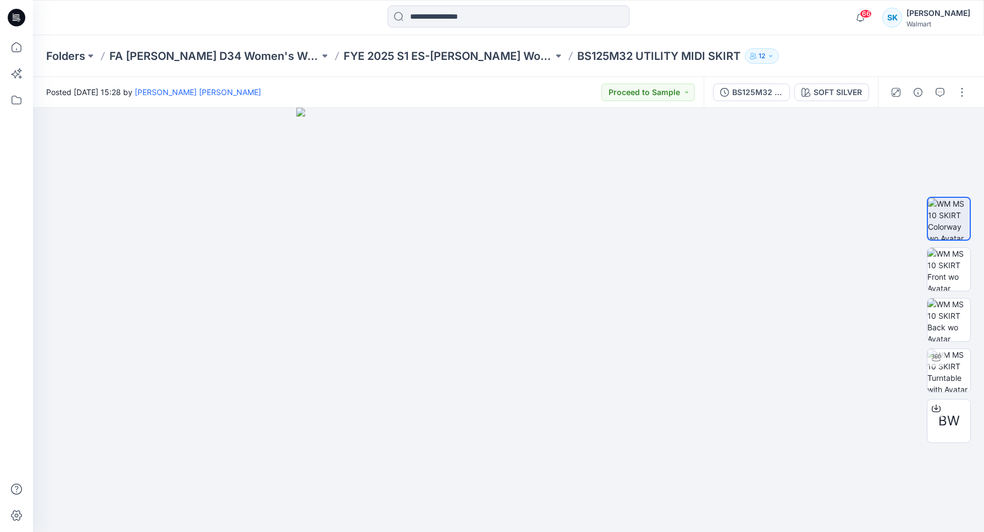
click at [512, 91] on div "Posted Friday, April 12, 2024 15:28 by Willie Hunter Es Sutton Proceed to Sample" at bounding box center [368, 92] width 671 height 30
click at [499, 87] on div "Posted Friday, April 12, 2024 15:28 by Willie Hunter Es Sutton Proceed to Sample" at bounding box center [368, 92] width 671 height 30
click at [490, 90] on div "Posted Friday, April 12, 2024 15:28 by Willie Hunter Es Sutton Proceed to Sample" at bounding box center [368, 92] width 671 height 30
click at [461, 90] on div "Posted Friday, April 12, 2024 15:28 by Willie Hunter Es Sutton Proceed to Sample" at bounding box center [368, 92] width 671 height 30
click at [474, 88] on div "Posted Friday, April 12, 2024 15:28 by Willie Hunter Es Sutton Proceed to Sample" at bounding box center [368, 92] width 671 height 30
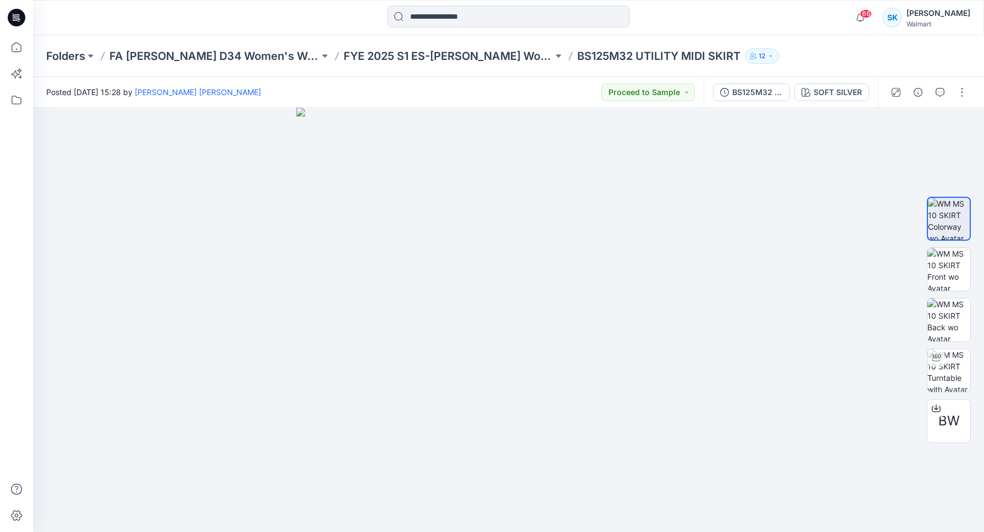
click at [487, 90] on div "Posted Friday, April 12, 2024 15:28 by Willie Hunter Es Sutton Proceed to Sample" at bounding box center [368, 92] width 671 height 30
click at [483, 90] on div "Posted Friday, April 12, 2024 15:28 by Willie Hunter Es Sutton Proceed to Sample" at bounding box center [368, 92] width 671 height 30
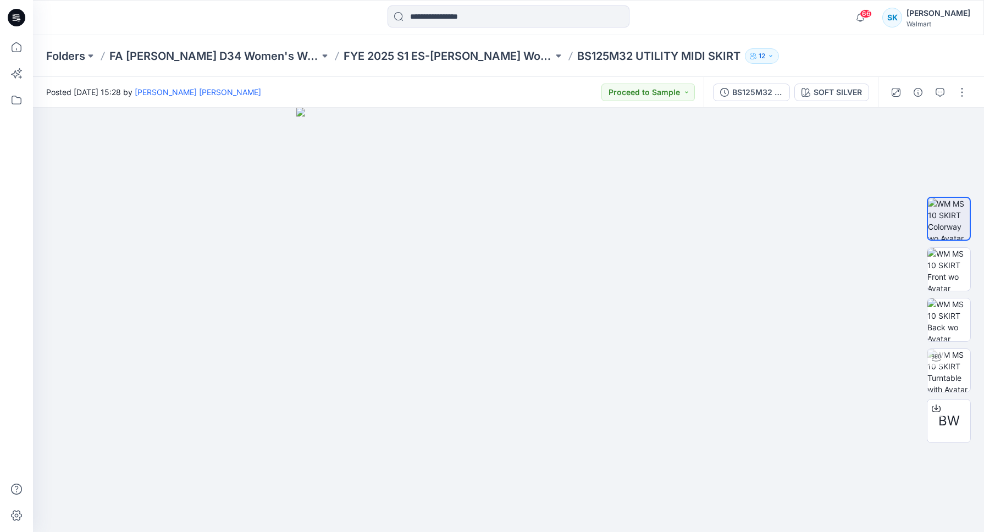
click at [481, 84] on div "Posted Friday, April 12, 2024 15:28 by Willie Hunter Es Sutton Proceed to Sample" at bounding box center [368, 92] width 671 height 30
click at [479, 86] on div "Posted Friday, April 12, 2024 15:28 by Willie Hunter Es Sutton Proceed to Sample" at bounding box center [368, 92] width 671 height 30
click at [478, 84] on div "Posted Friday, April 12, 2024 15:28 by Willie Hunter Es Sutton Proceed to Sample" at bounding box center [368, 92] width 671 height 30
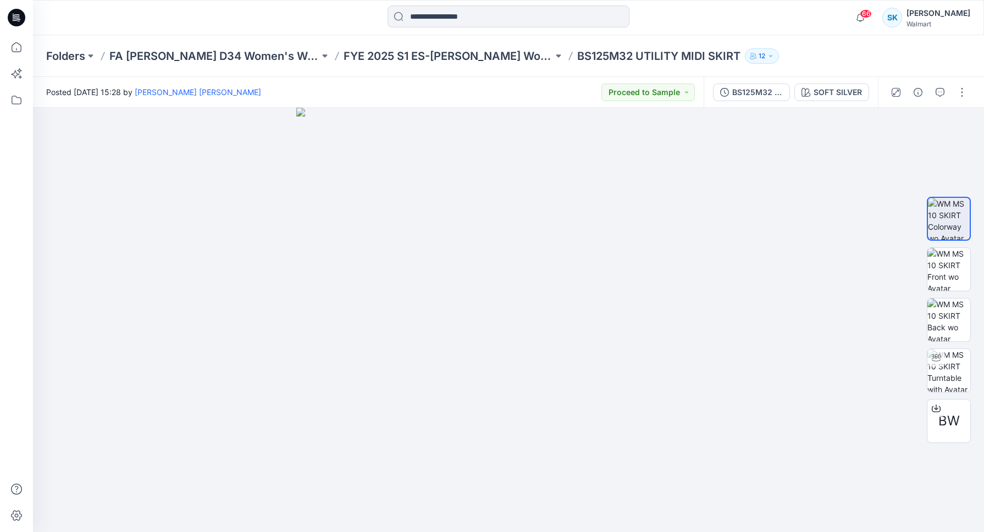
click at [478, 84] on div "Posted Friday, April 12, 2024 15:28 by Willie Hunter Es Sutton Proceed to Sample" at bounding box center [368, 92] width 671 height 30
click at [478, 87] on div "Posted Friday, April 12, 2024 15:28 by Willie Hunter Es Sutton Proceed to Sample" at bounding box center [368, 92] width 671 height 30
click at [492, 89] on div "Posted Friday, April 12, 2024 15:28 by Willie Hunter Es Sutton Proceed to Sample" at bounding box center [368, 92] width 671 height 30
click at [489, 89] on div "Posted Friday, April 12, 2024 15:28 by Willie Hunter Es Sutton Proceed to Sample" at bounding box center [368, 92] width 671 height 30
click at [489, 91] on div "Posted Friday, April 12, 2024 15:28 by Willie Hunter Es Sutton Proceed to Sample" at bounding box center [368, 92] width 671 height 30
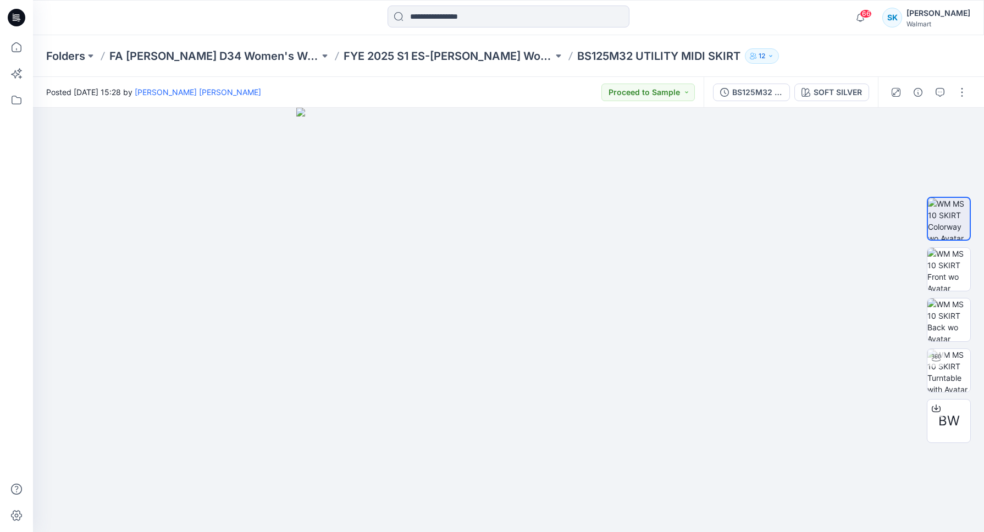
click at [484, 88] on div "Posted Friday, April 12, 2024 15:28 by Willie Hunter Es Sutton Proceed to Sample" at bounding box center [368, 92] width 671 height 30
click at [481, 86] on div "Posted Friday, April 12, 2024 15:28 by Willie Hunter Es Sutton Proceed to Sample" at bounding box center [368, 92] width 671 height 30
click at [479, 85] on div "Posted Friday, April 12, 2024 15:28 by Willie Hunter Es Sutton Proceed to Sample" at bounding box center [368, 92] width 671 height 30
click at [472, 79] on div "Posted Friday, April 12, 2024 15:28 by Willie Hunter Es Sutton Proceed to Sample" at bounding box center [368, 92] width 671 height 30
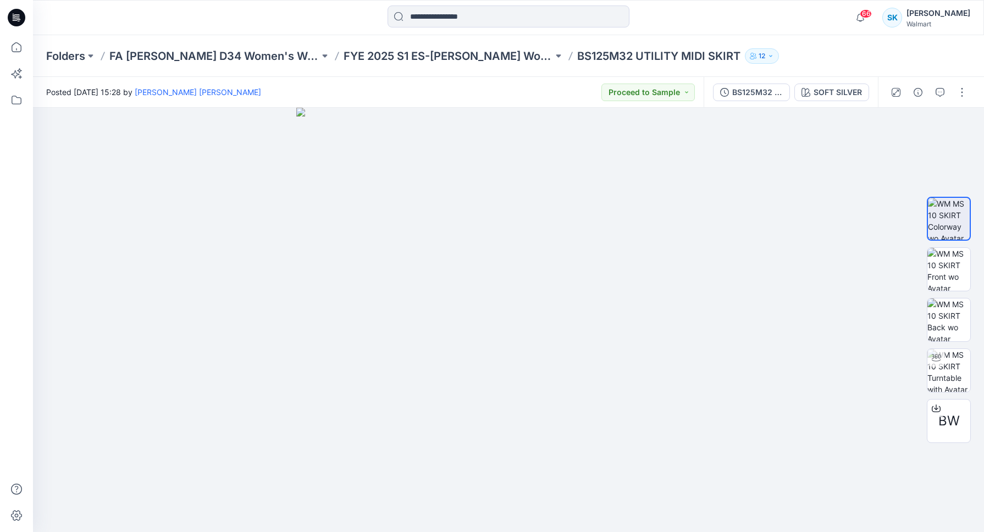
click at [471, 80] on div "Posted Friday, April 12, 2024 15:28 by Willie Hunter Es Sutton Proceed to Sample" at bounding box center [368, 92] width 671 height 30
click at [457, 86] on div "Posted Friday, April 12, 2024 15:28 by Willie Hunter Es Sutton Proceed to Sample" at bounding box center [368, 92] width 671 height 30
click at [457, 85] on div "Posted Friday, April 12, 2024 15:28 by Willie Hunter Es Sutton Proceed to Sample" at bounding box center [368, 92] width 671 height 30
drag, startPoint x: 474, startPoint y: 86, endPoint x: 467, endPoint y: 97, distance: 13.4
click at [474, 87] on div "Posted Friday, April 12, 2024 15:28 by Willie Hunter Es Sutton Proceed to Sample" at bounding box center [368, 92] width 671 height 30
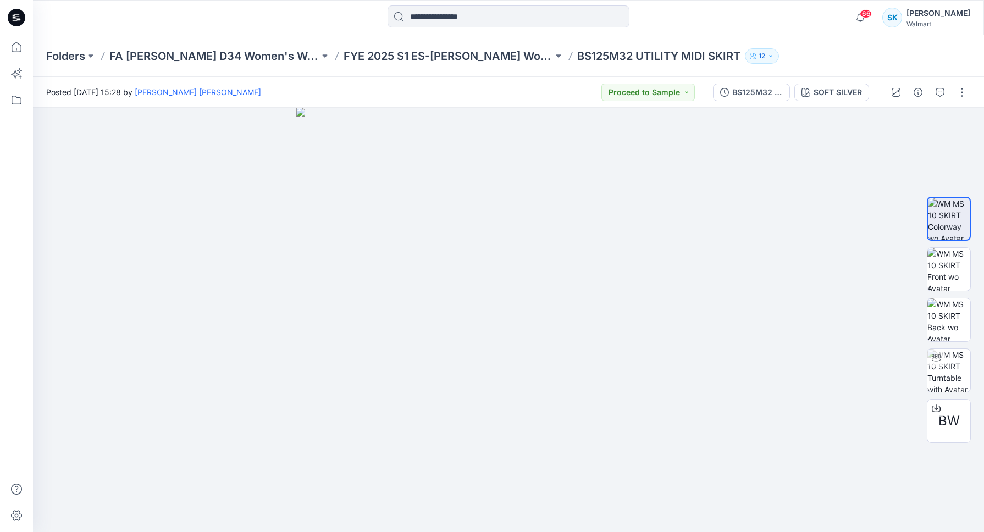
click at [459, 94] on div "Posted Friday, April 12, 2024 15:28 by Willie Hunter Es Sutton Proceed to Sample" at bounding box center [368, 92] width 671 height 30
click at [506, 91] on div "Posted Friday, April 12, 2024 15:28 by Willie Hunter Es Sutton Proceed to Sample" at bounding box center [368, 92] width 671 height 30
click at [505, 91] on div "Posted Friday, April 12, 2024 15:28 by Willie Hunter Es Sutton Proceed to Sample" at bounding box center [368, 92] width 671 height 30
click at [506, 92] on div "Posted Friday, April 12, 2024 15:28 by Willie Hunter Es Sutton Proceed to Sample" at bounding box center [368, 92] width 671 height 30
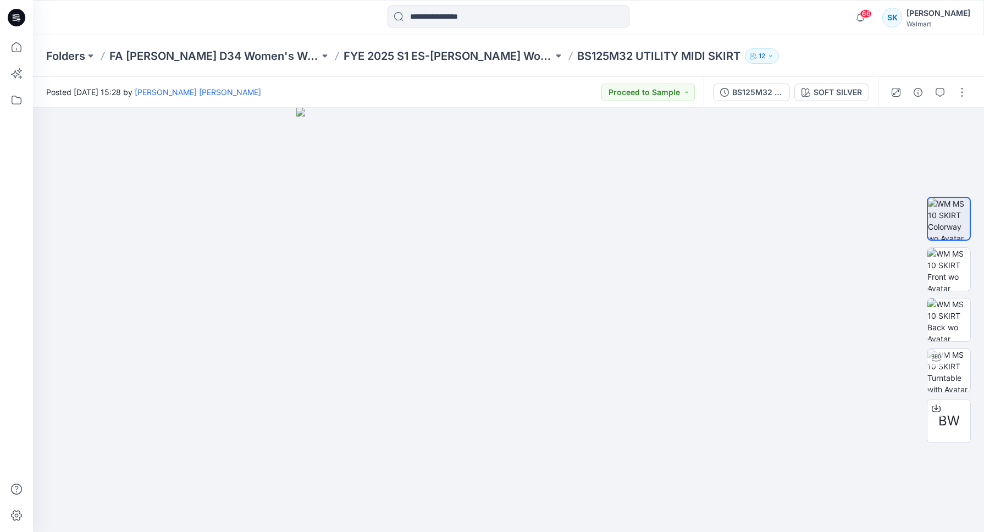
click at [505, 93] on div "Posted Friday, April 12, 2024 15:28 by Willie Hunter Es Sutton Proceed to Sample" at bounding box center [368, 92] width 671 height 30
click at [501, 92] on div "Posted Friday, April 12, 2024 15:28 by Willie Hunter Es Sutton Proceed to Sample" at bounding box center [368, 92] width 671 height 30
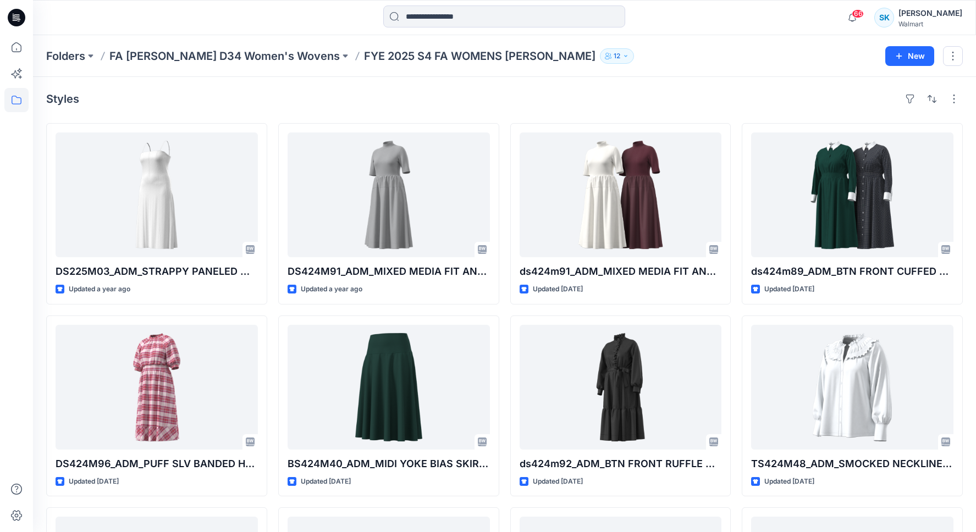
click at [693, 107] on div "Styles" at bounding box center [504, 99] width 917 height 18
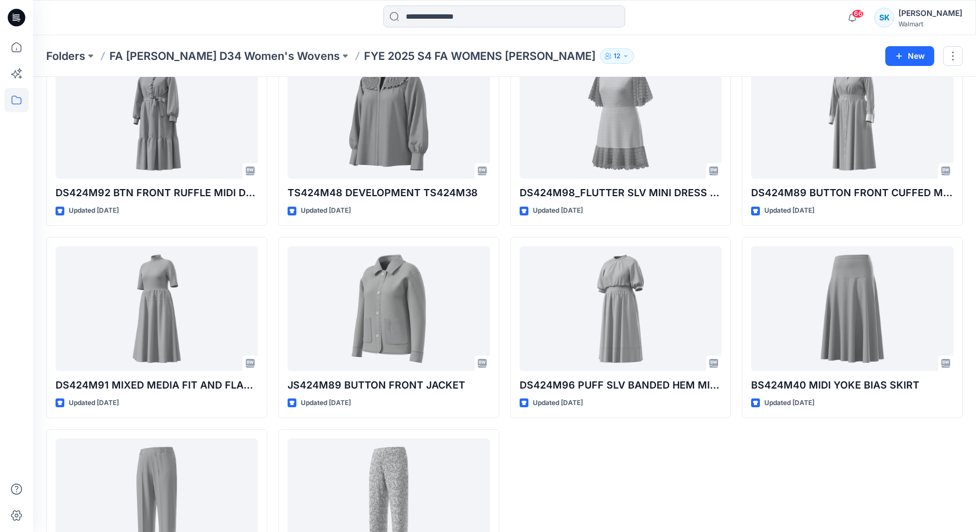
scroll to position [1131, 0]
